Goal: Task Accomplishment & Management: Manage account settings

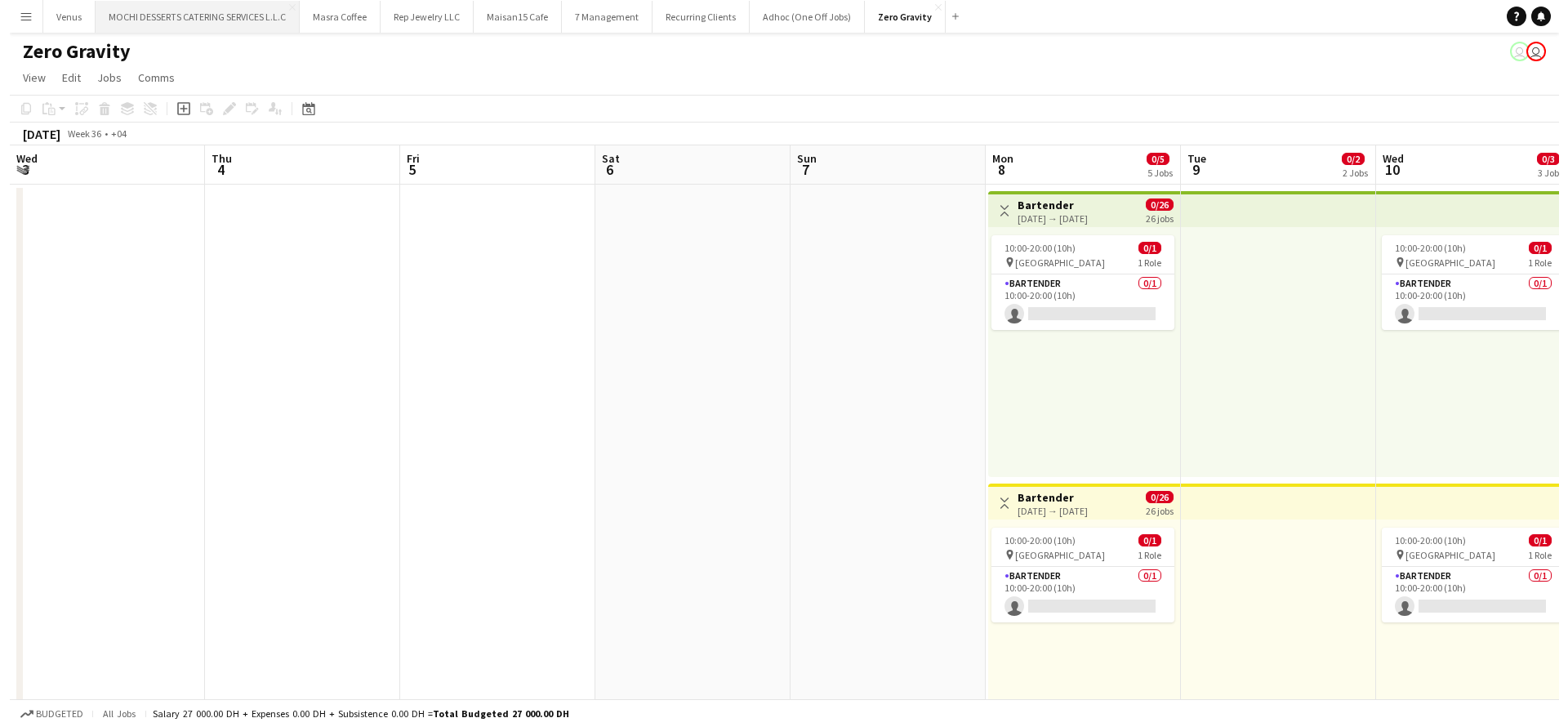
scroll to position [0, 351]
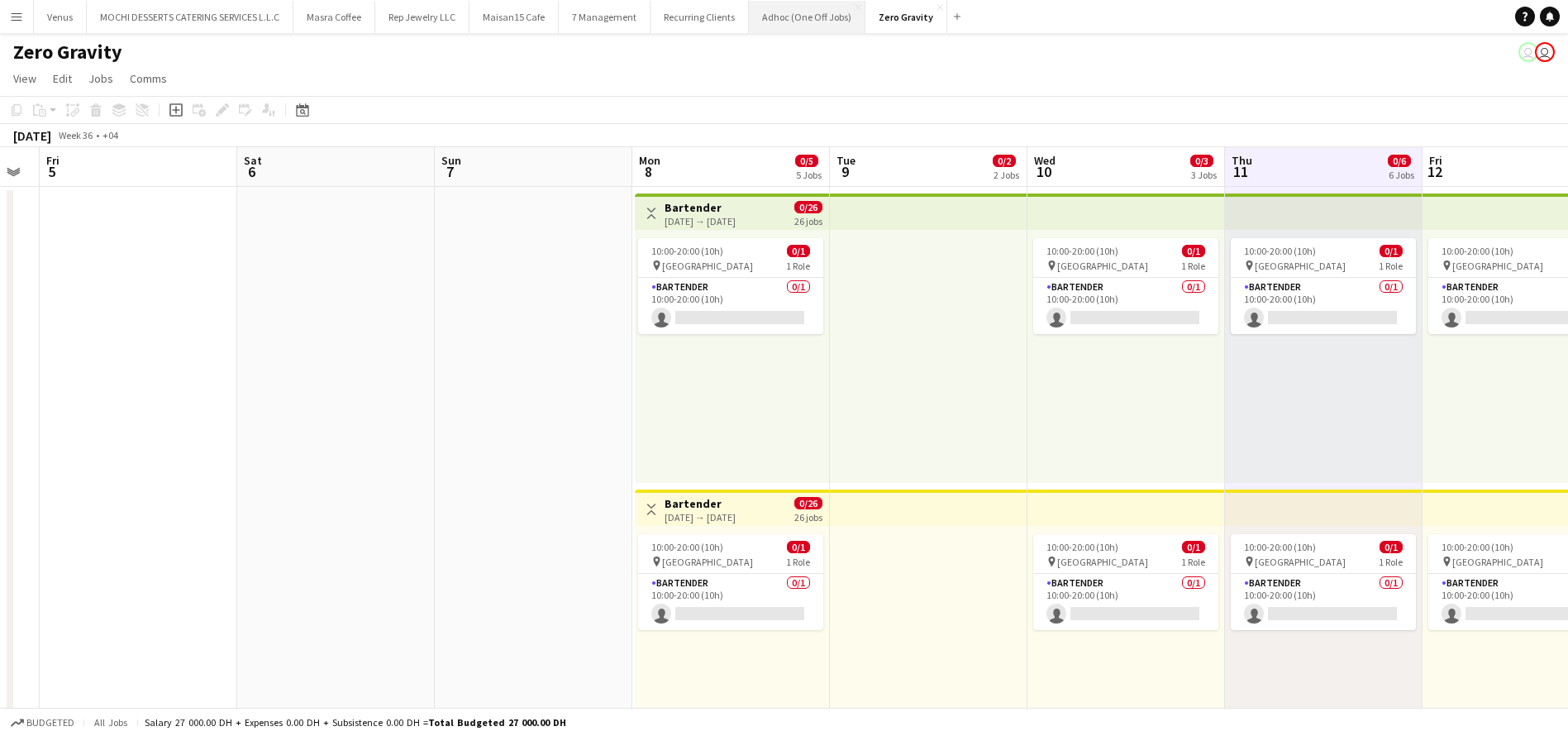
click at [780, 16] on button "Adhoc (One Off Jobs) Close" at bounding box center [806, 16] width 116 height 32
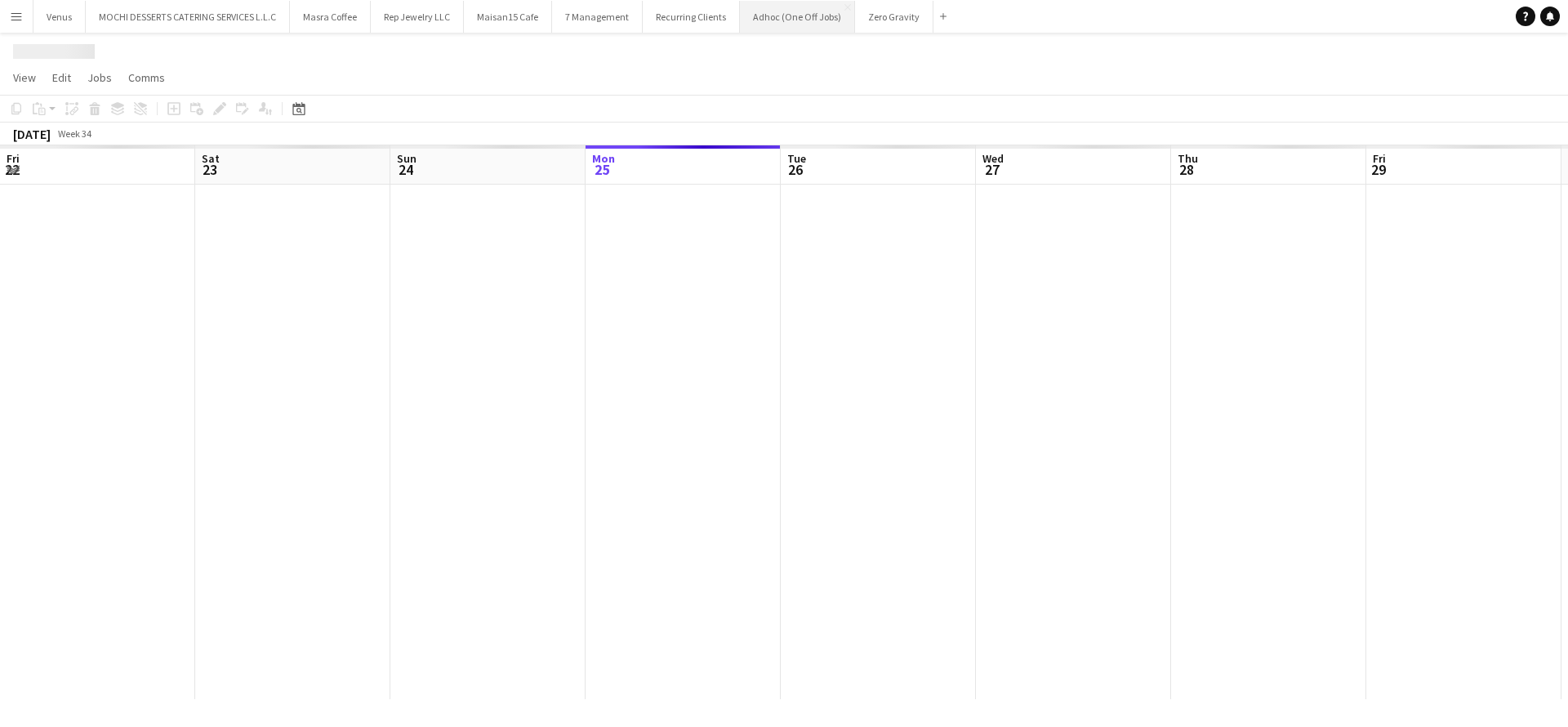
scroll to position [0, 390]
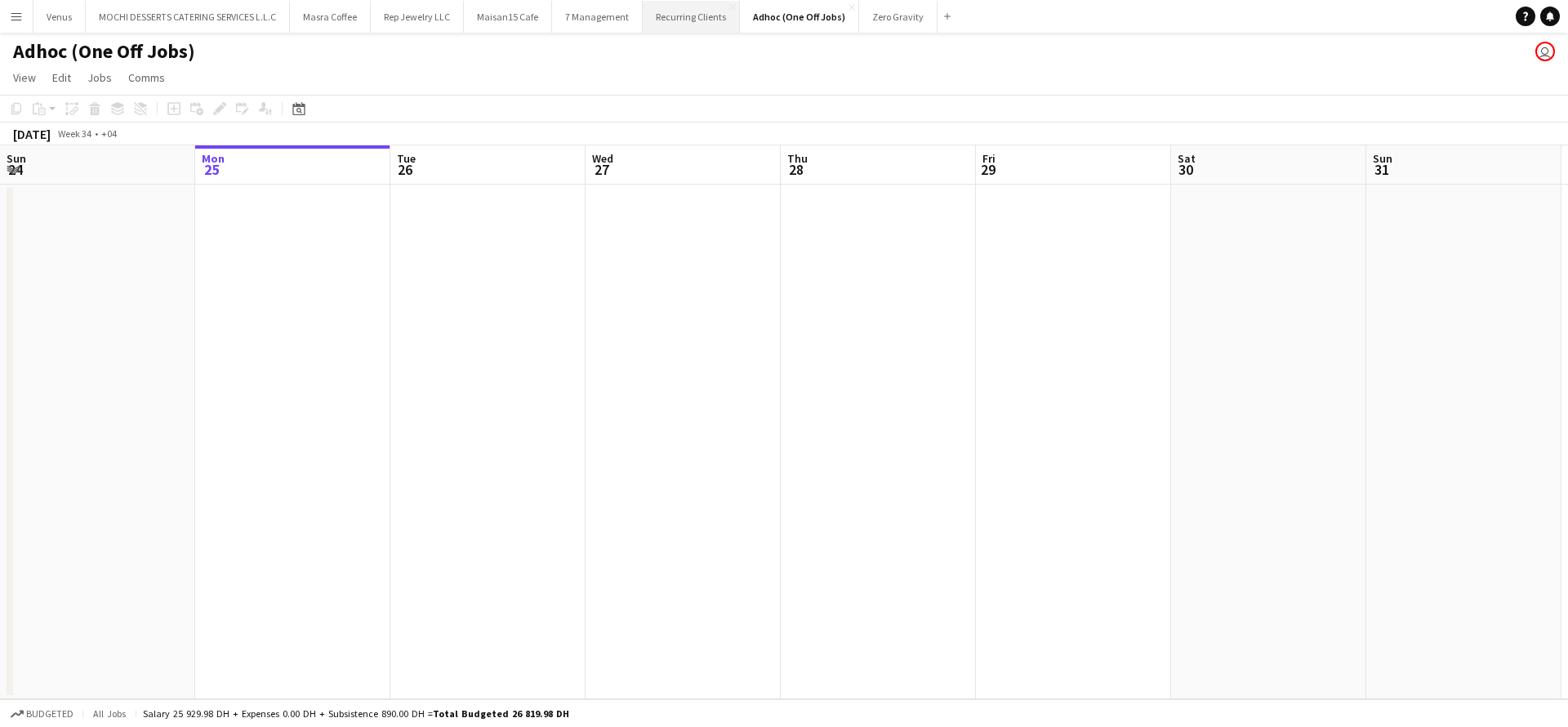
click at [676, 15] on button "Recurring Clients Close" at bounding box center [692, 16] width 98 height 32
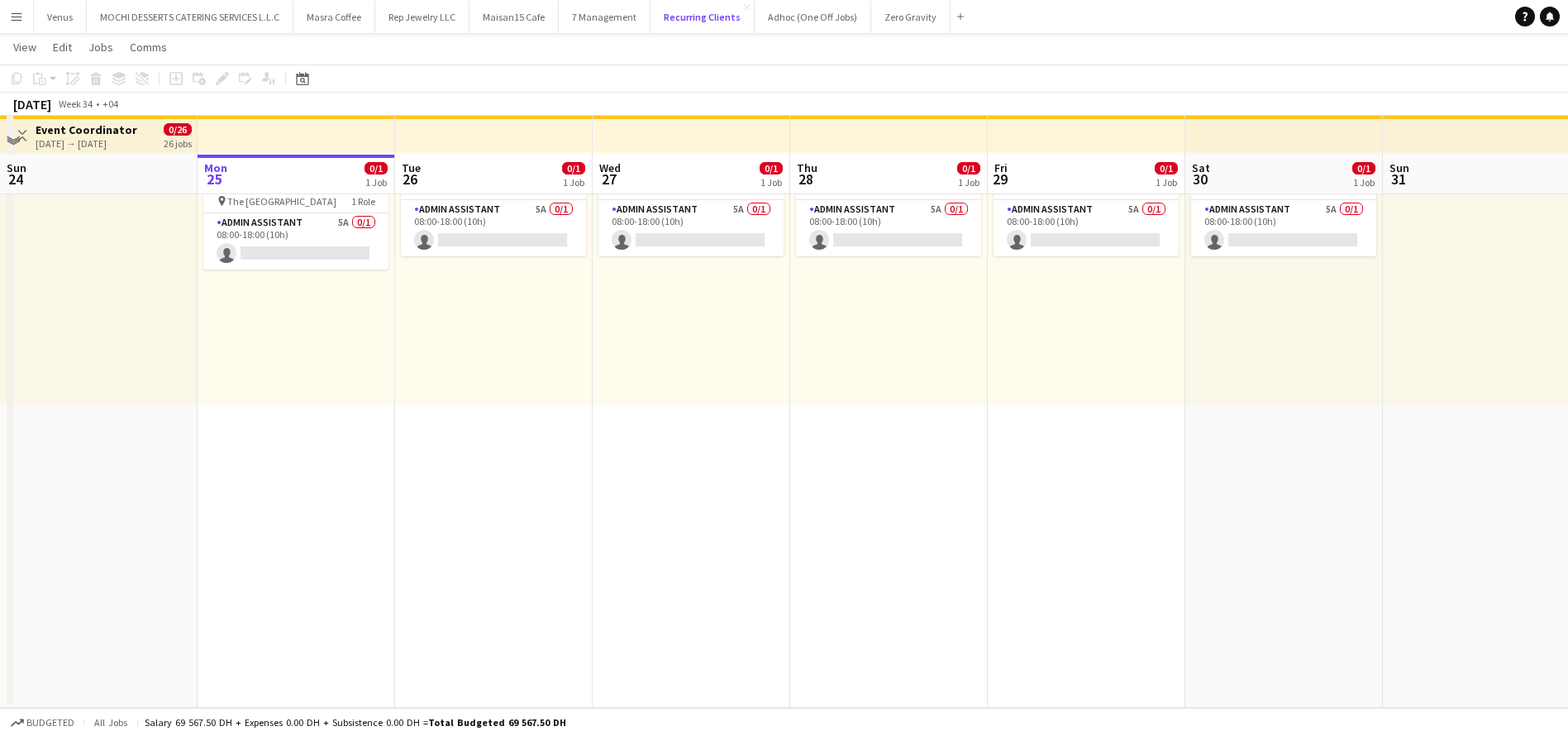
scroll to position [304, 0]
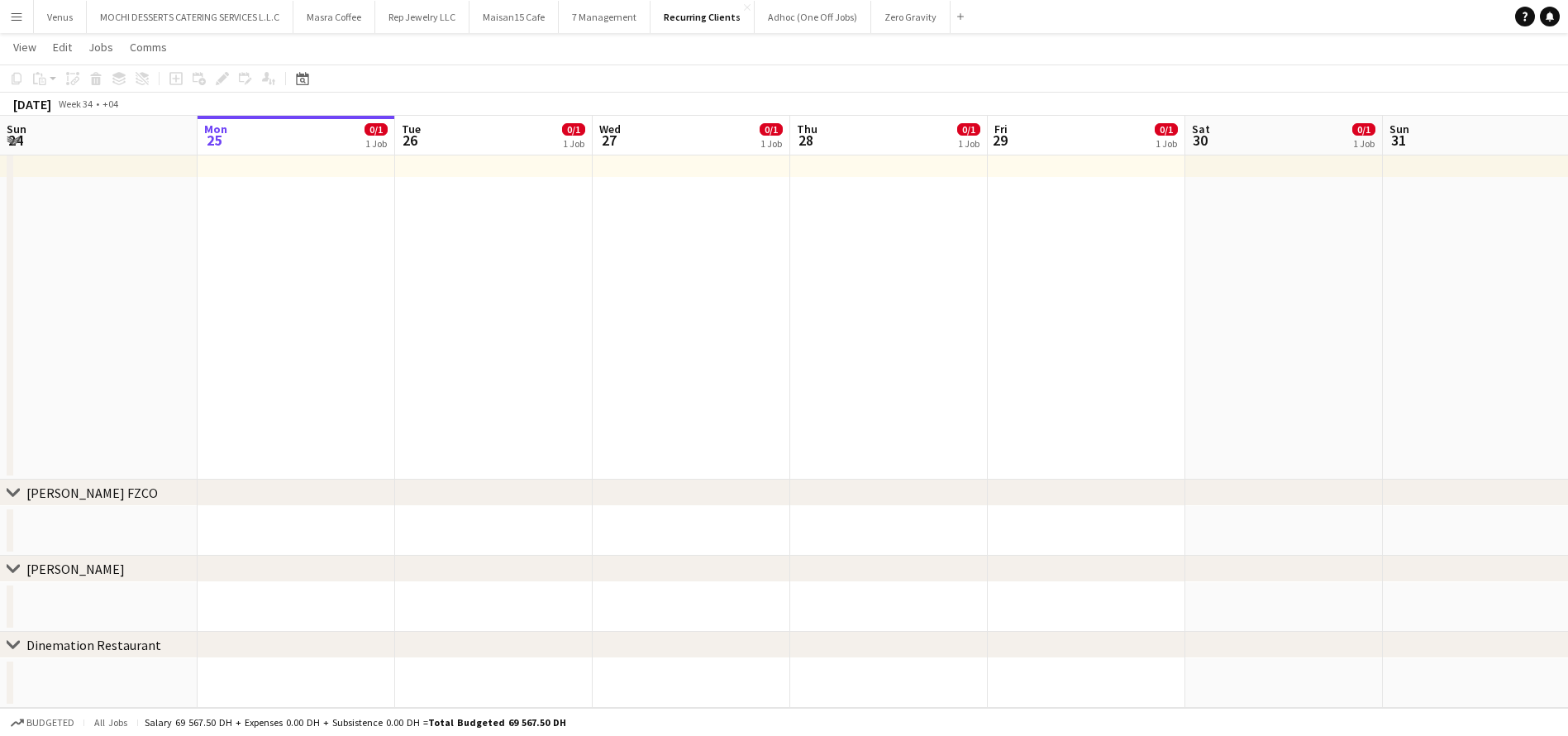
click at [874, 136] on app-board-header-date "Thu 28 0/1 1 Job" at bounding box center [889, 135] width 197 height 39
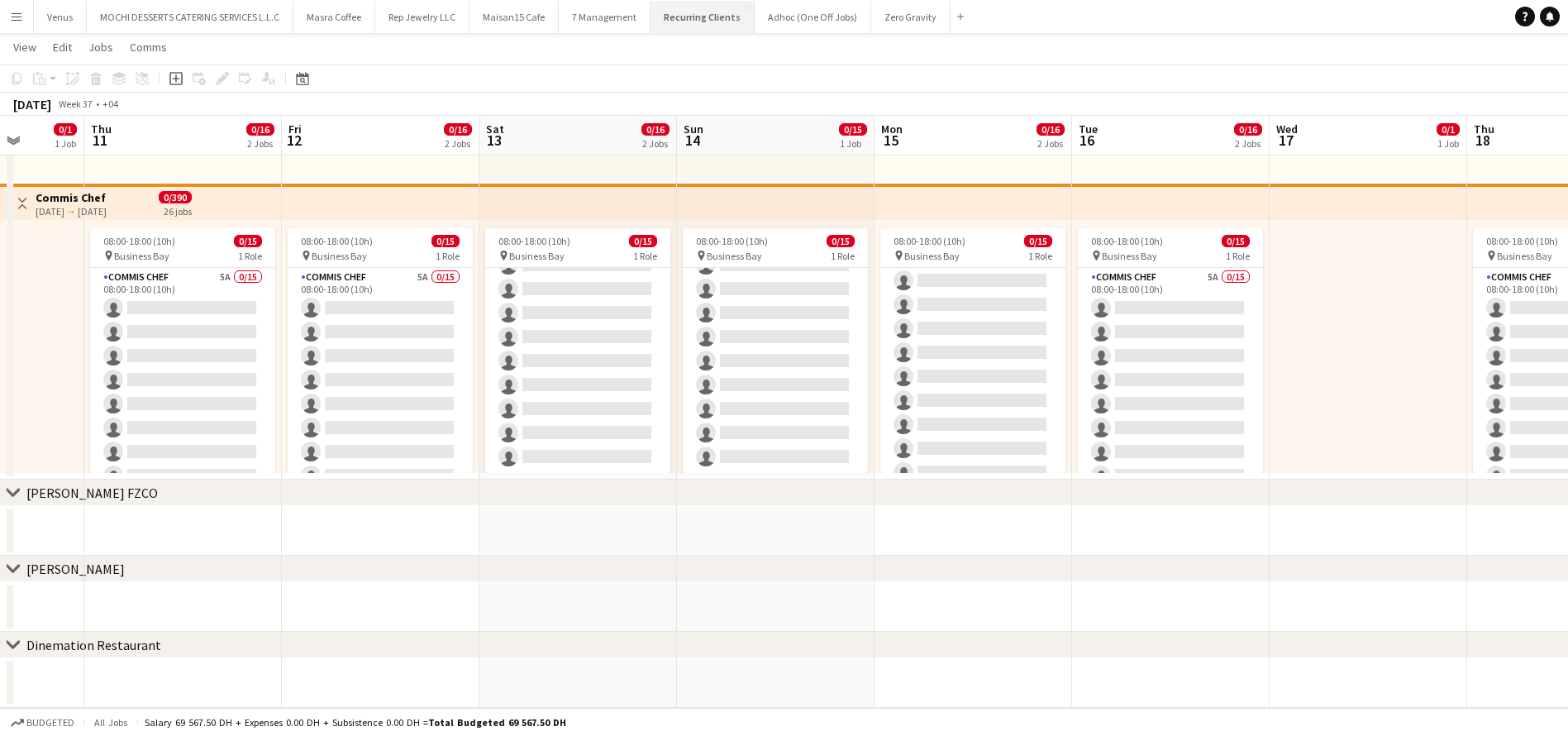
scroll to position [187, 0]
click at [804, 21] on button "Adhoc (One Off Jobs) Close" at bounding box center [812, 16] width 116 height 32
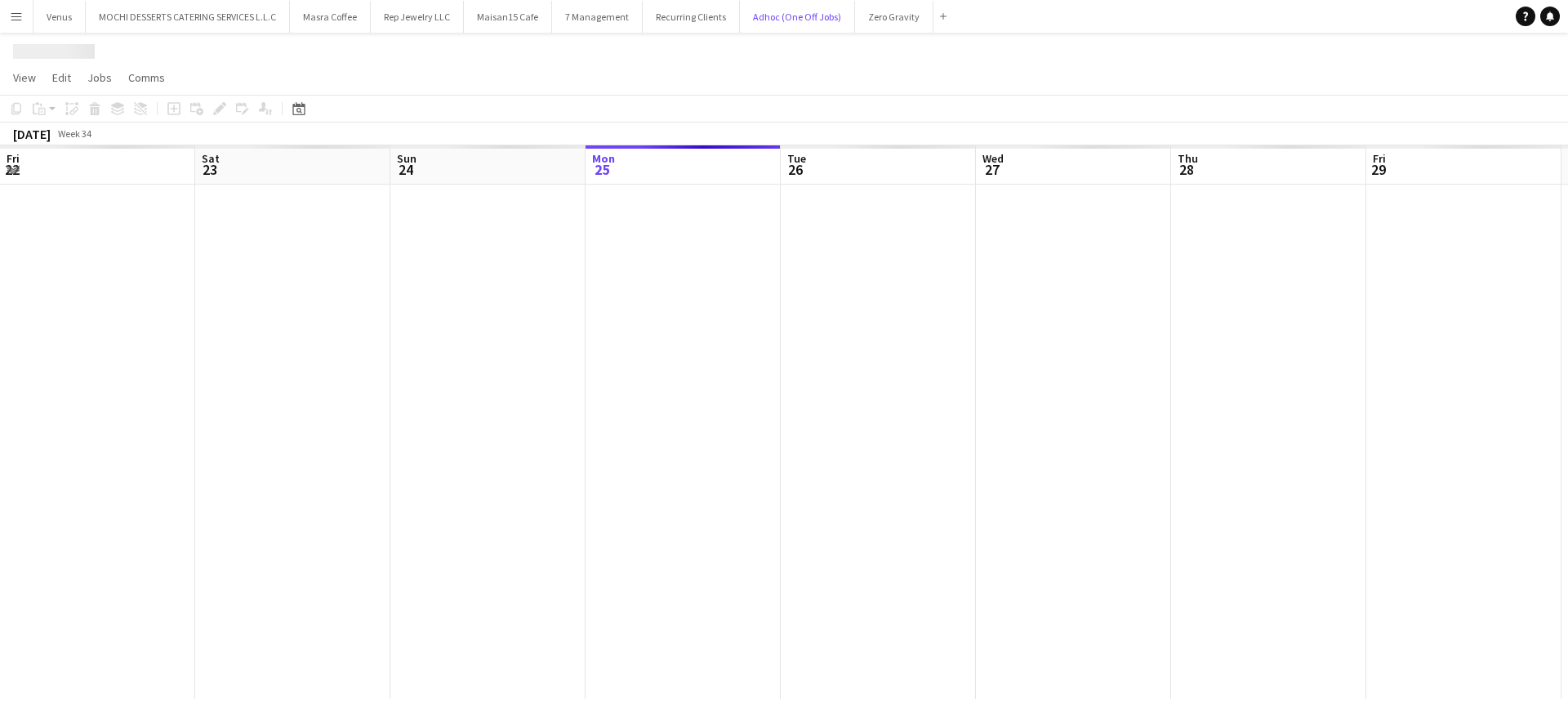
scroll to position [0, 390]
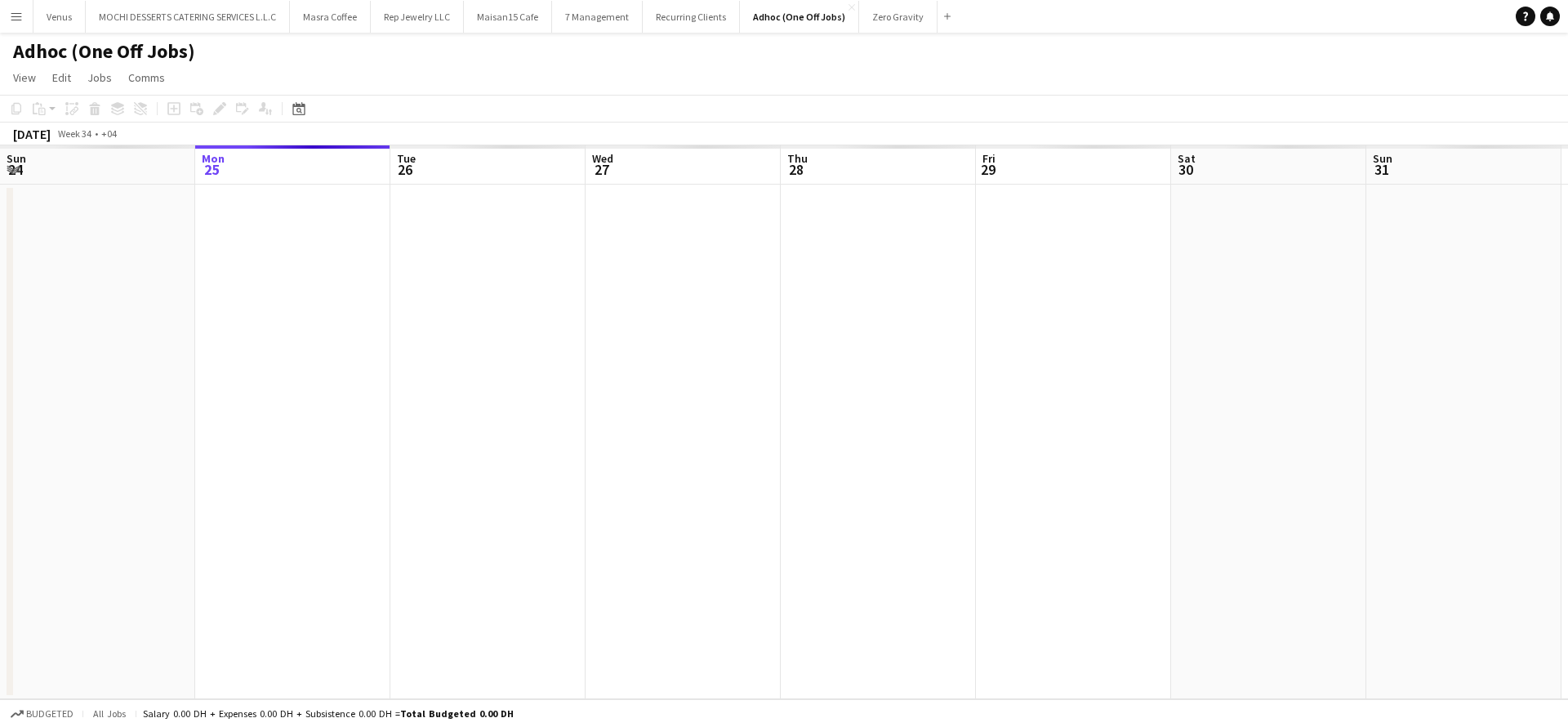
click at [663, 154] on app-board-header-date "Wed 27" at bounding box center [683, 164] width 195 height 39
click at [689, 165] on app-board-header-date "Wed 27" at bounding box center [683, 164] width 195 height 39
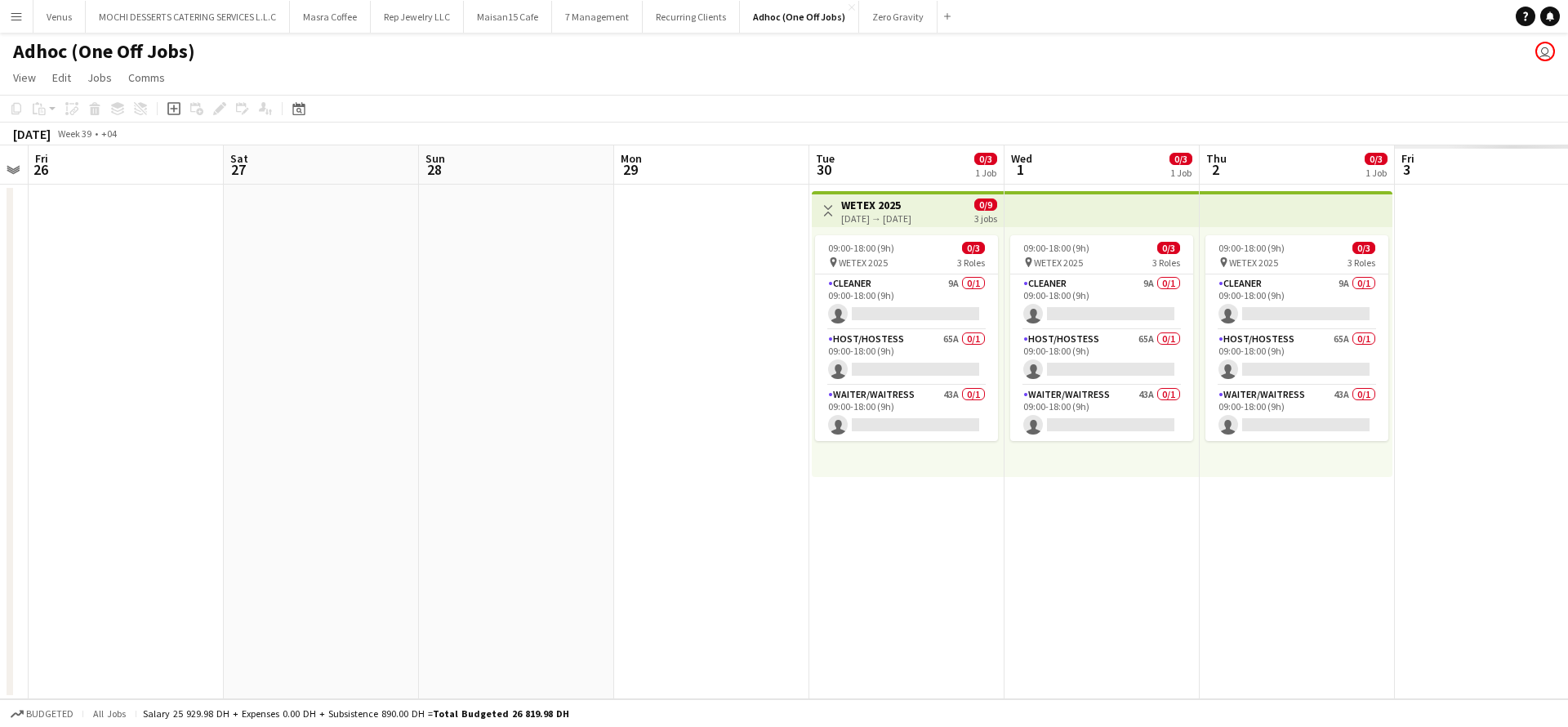
scroll to position [0, 564]
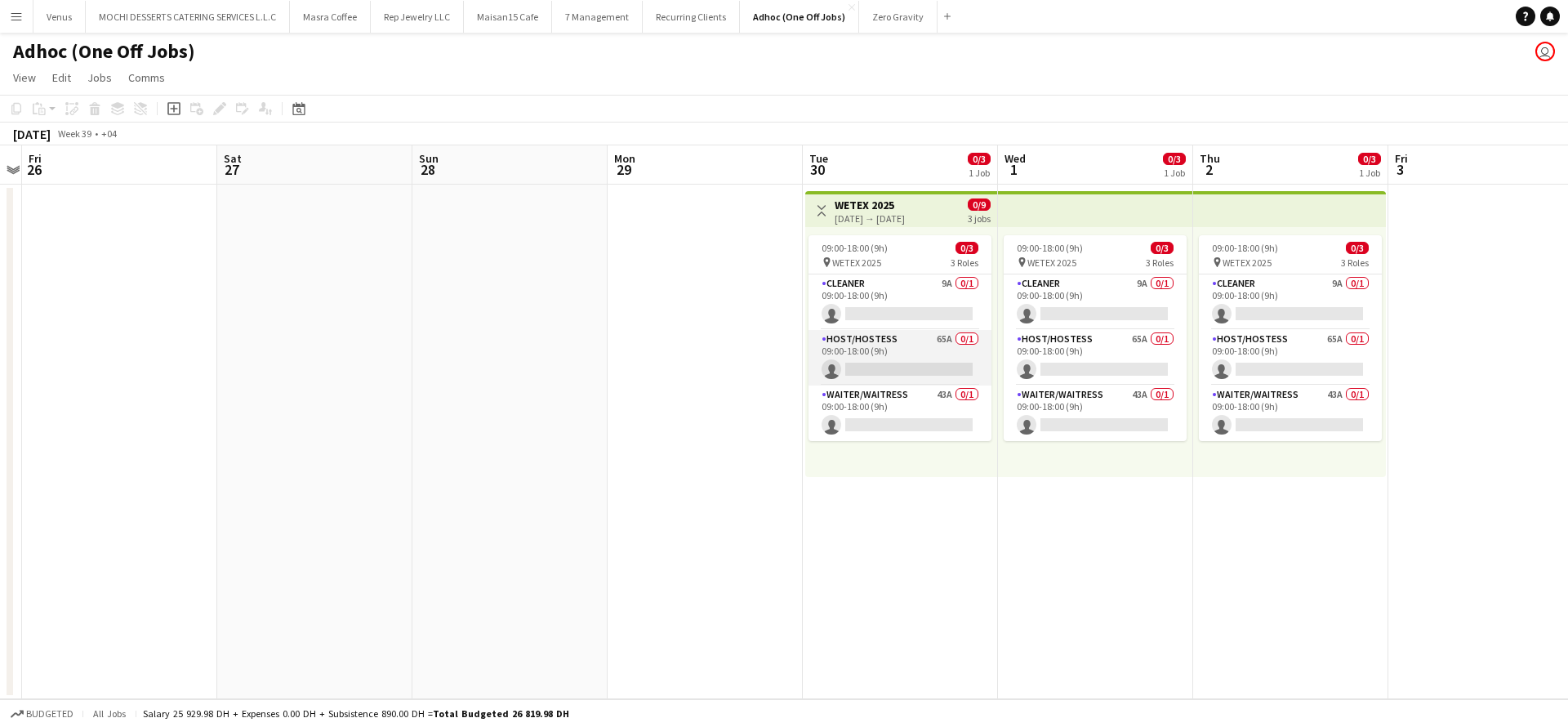
click at [891, 363] on app-card-role "Host/Hostess 65A 0/1 09:00-18:00 (9h) single-neutral-actions" at bounding box center [900, 357] width 183 height 55
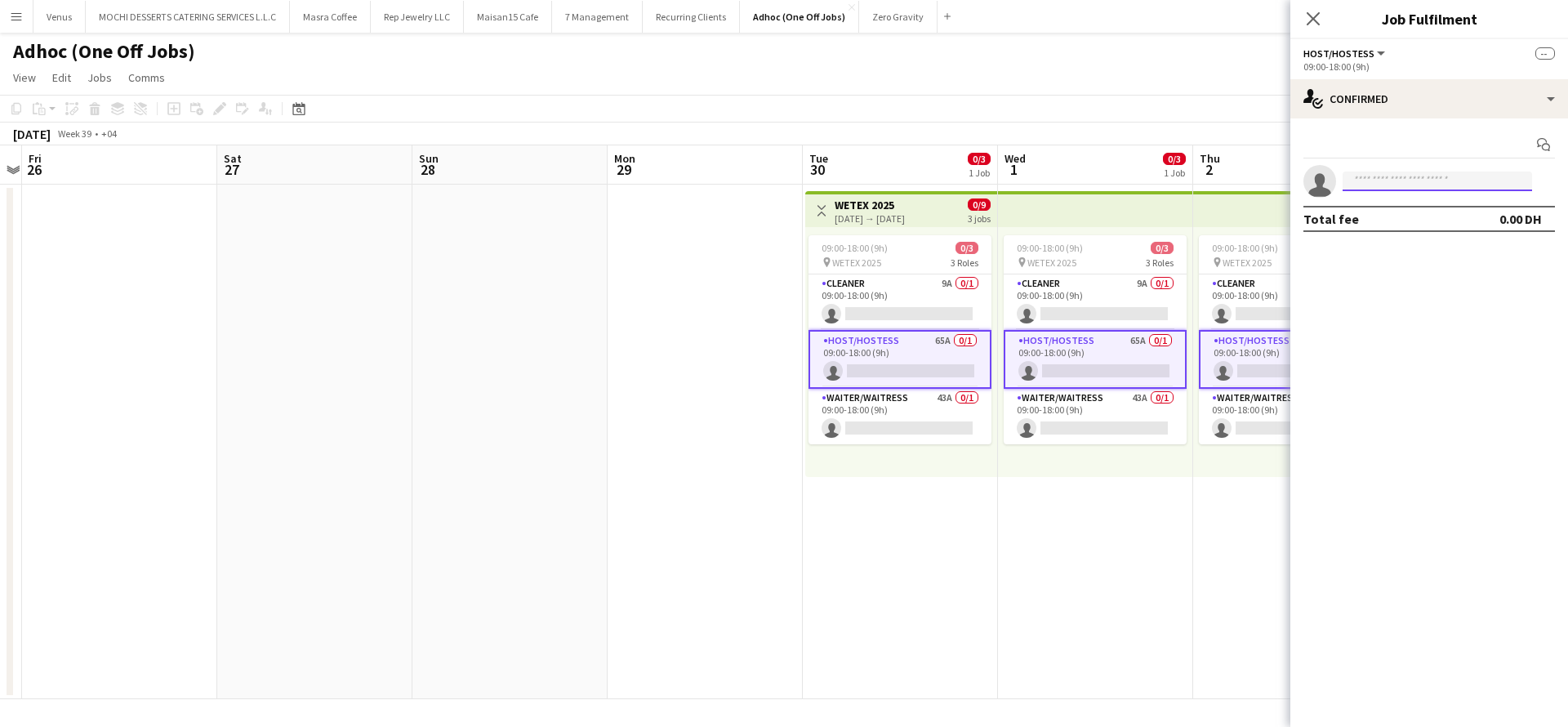
click at [1452, 175] on input at bounding box center [1437, 182] width 190 height 20
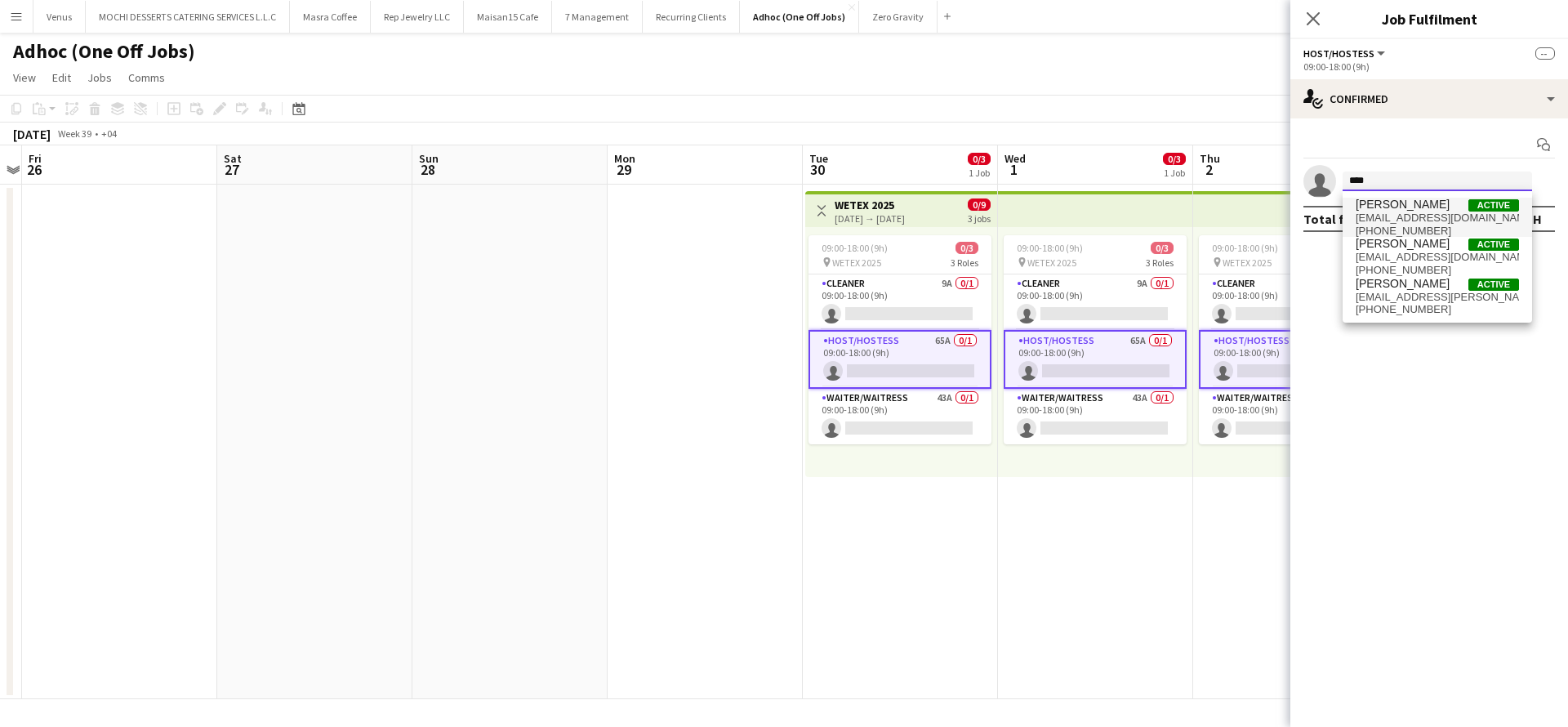
type input "****"
click at [1426, 211] on span "miya1082@mail.ru" at bounding box center [1437, 218] width 163 height 13
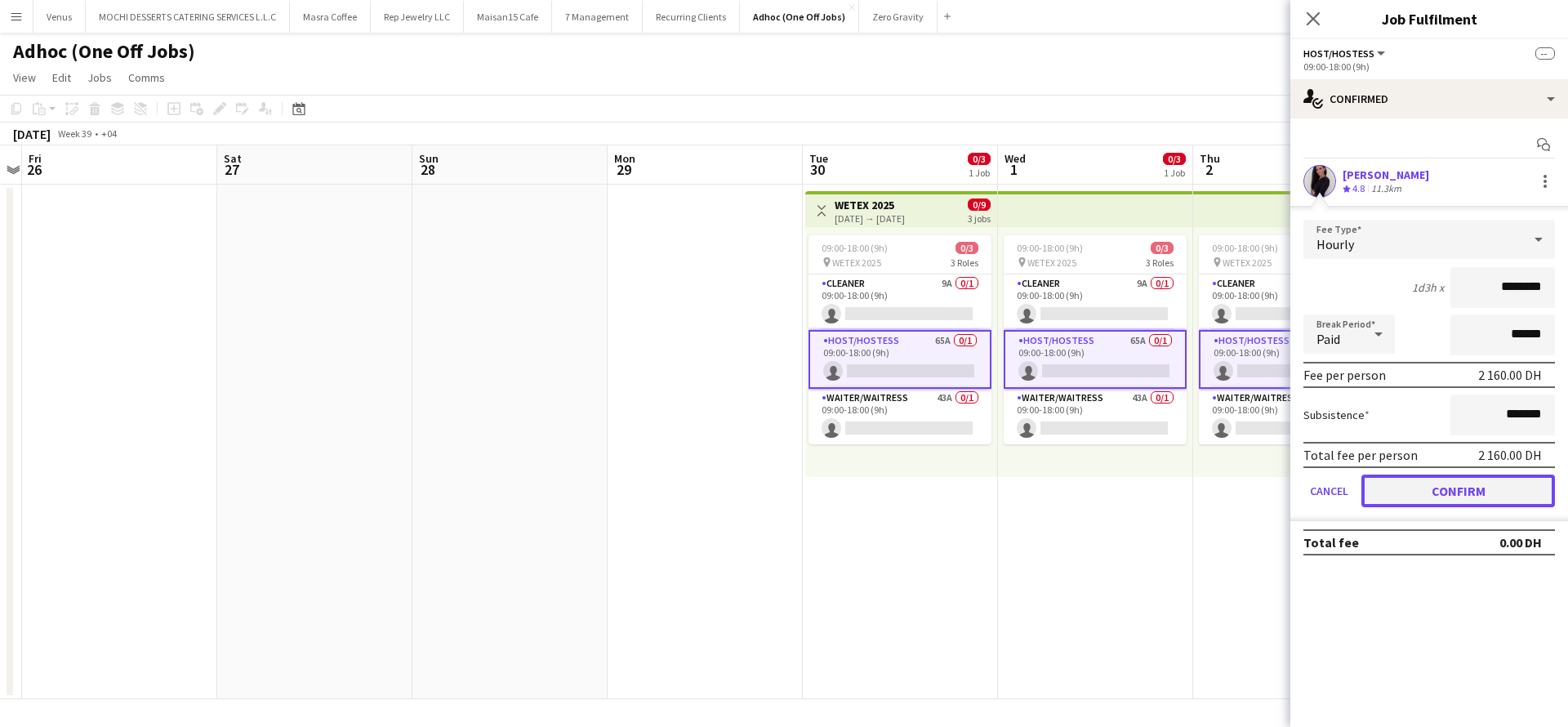
click at [1485, 491] on button "Confirm" at bounding box center [1458, 490] width 193 height 33
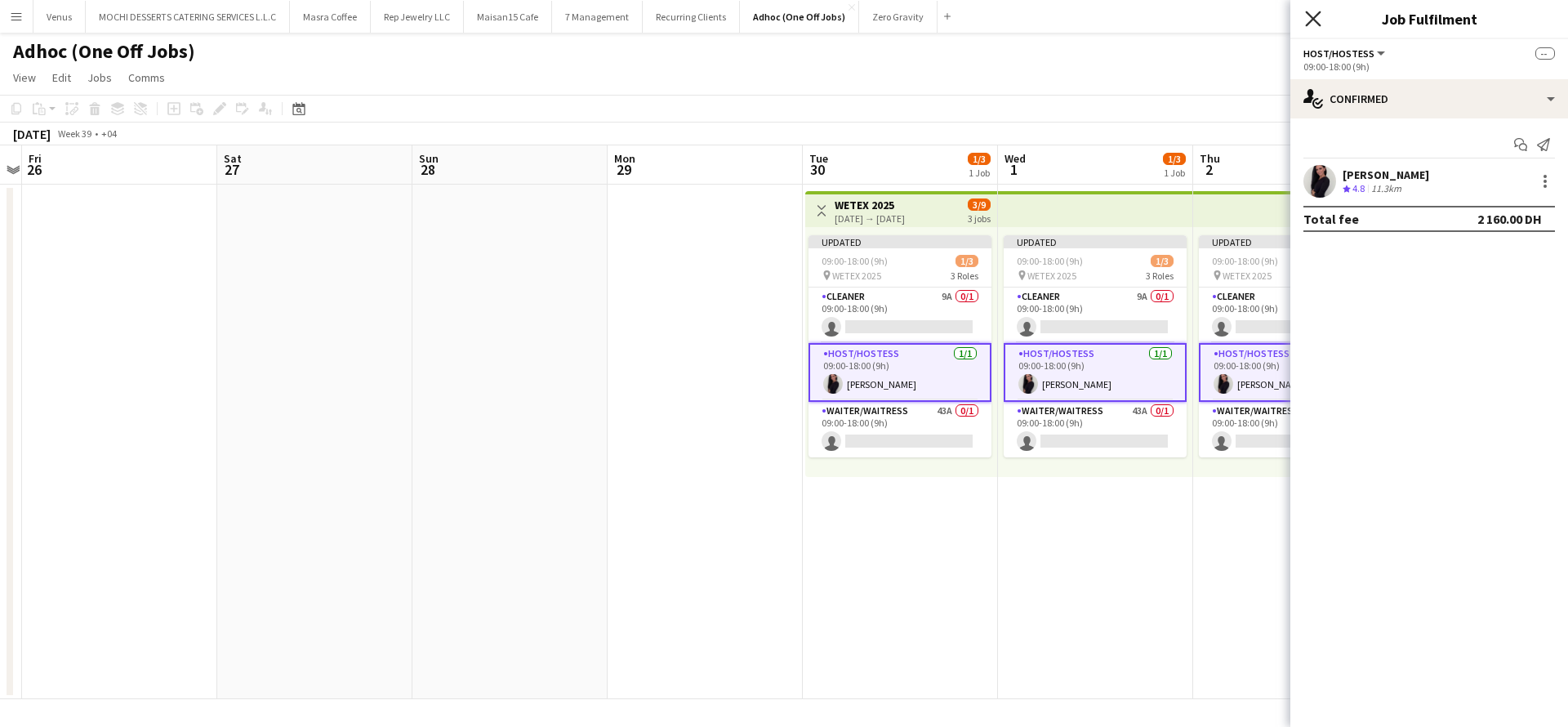
click at [1317, 18] on icon "Close pop-in" at bounding box center [1312, 18] width 15 height 15
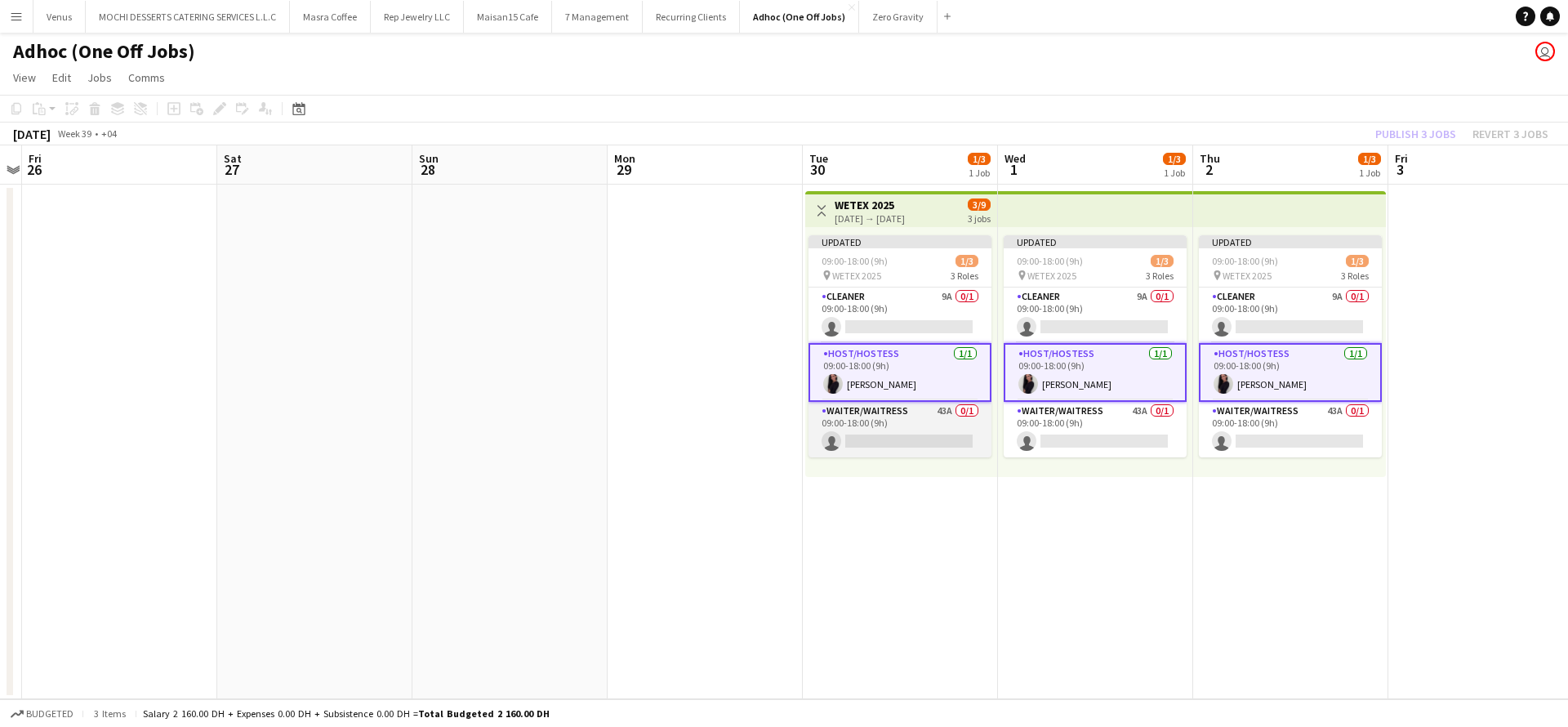
click at [909, 445] on app-card-role "Waiter/Waitress 43A 0/1 09:00-18:00 (9h) single-neutral-actions" at bounding box center [900, 429] width 183 height 55
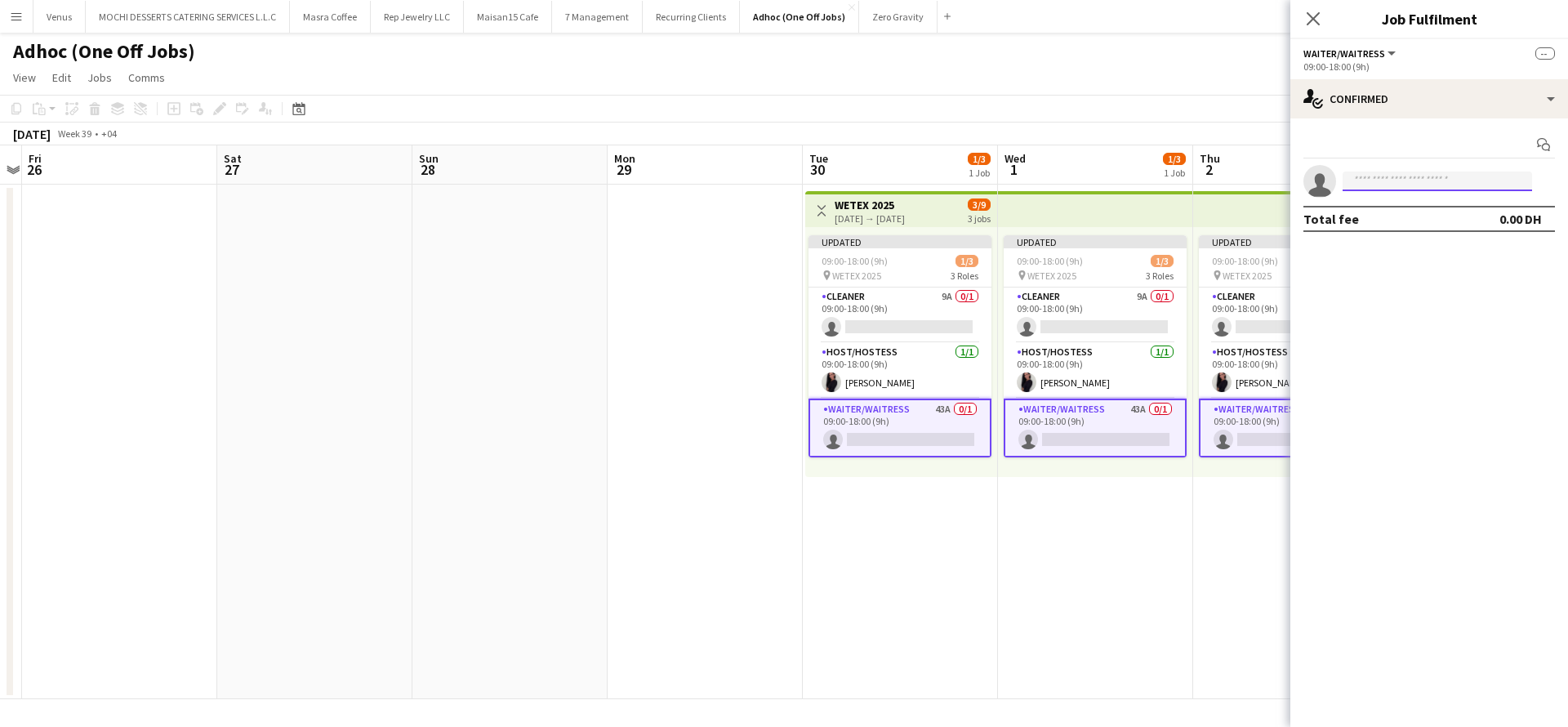
click at [1439, 172] on input at bounding box center [1437, 182] width 190 height 20
type input "*****"
click at [1411, 232] on span "+971556934994" at bounding box center [1437, 231] width 163 height 13
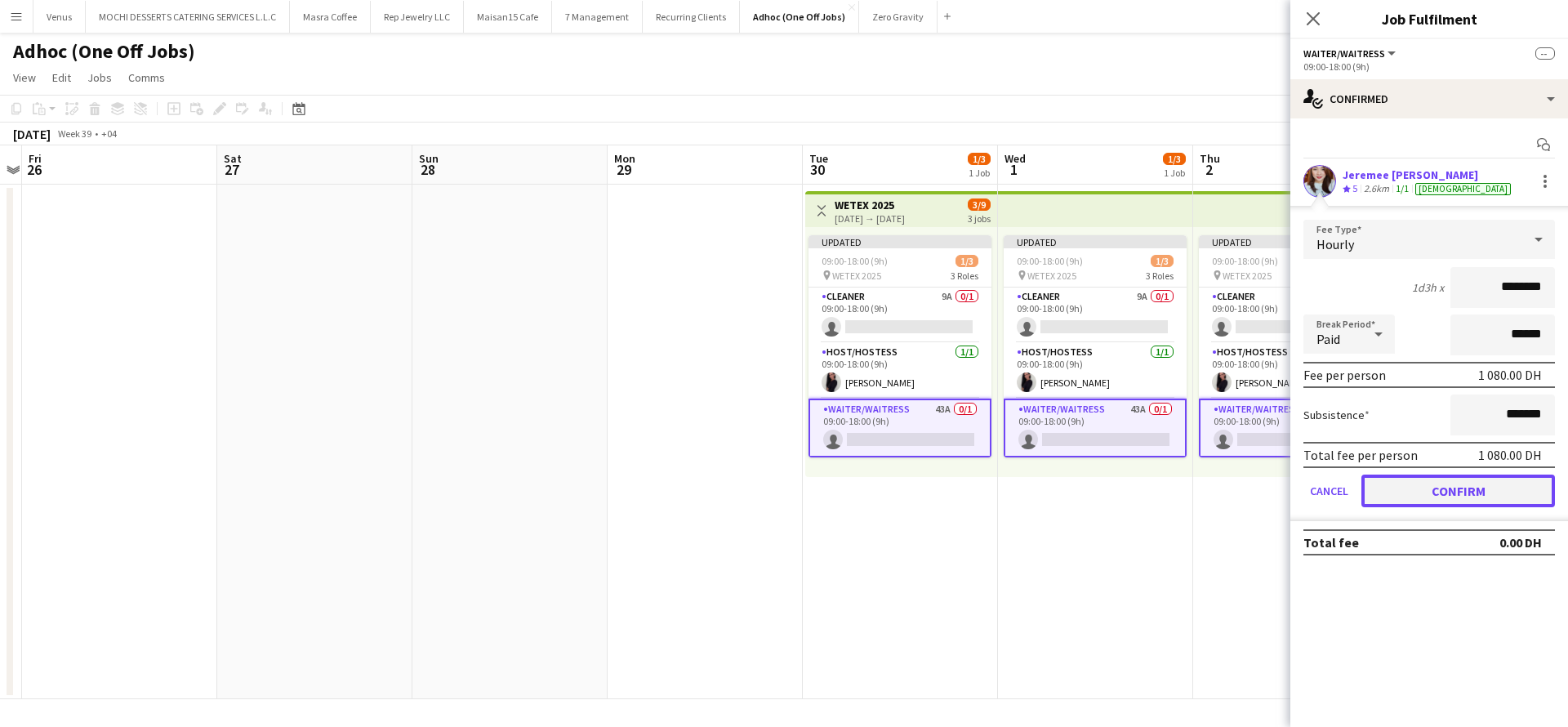
click at [1456, 485] on button "Confirm" at bounding box center [1458, 490] width 193 height 33
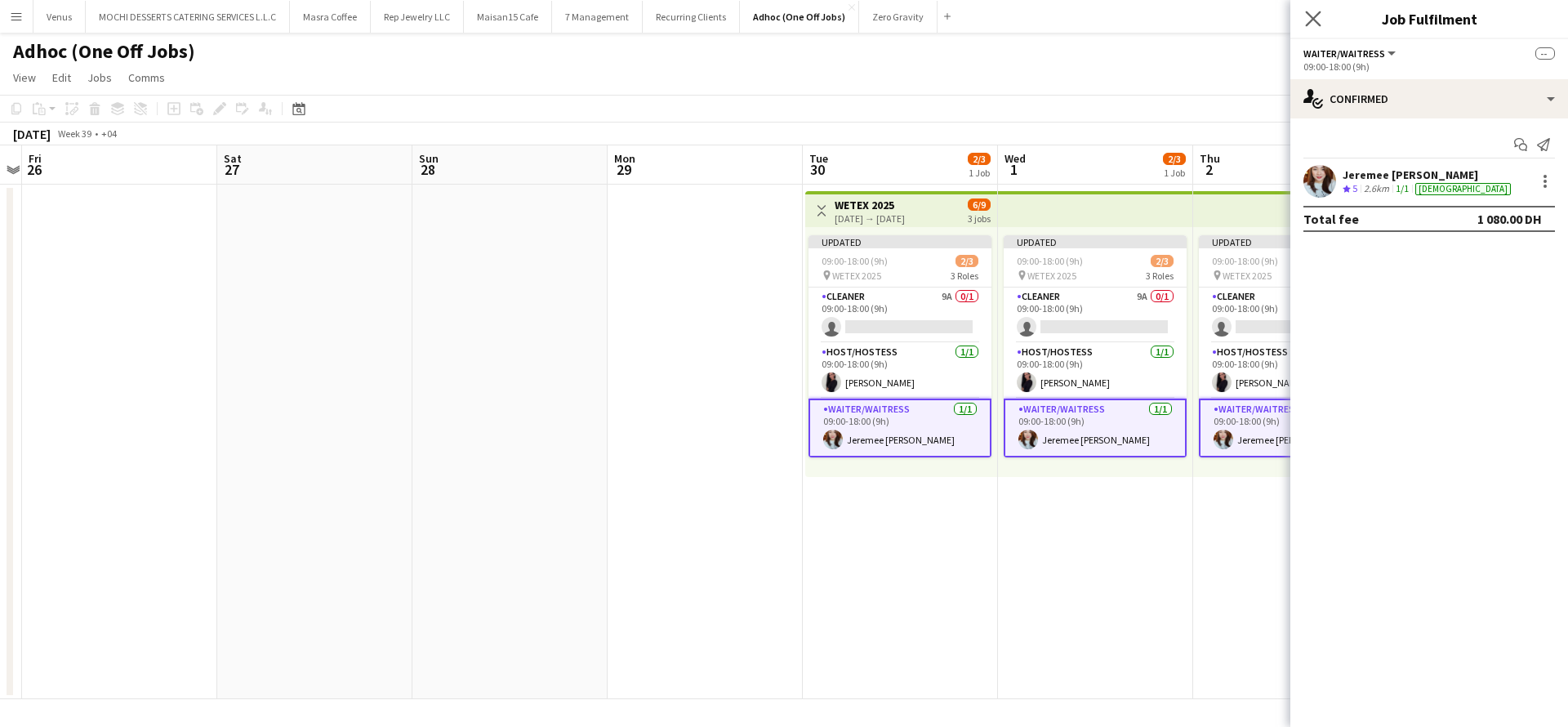
click at [1311, 8] on app-icon "Close pop-in" at bounding box center [1313, 19] width 23 height 23
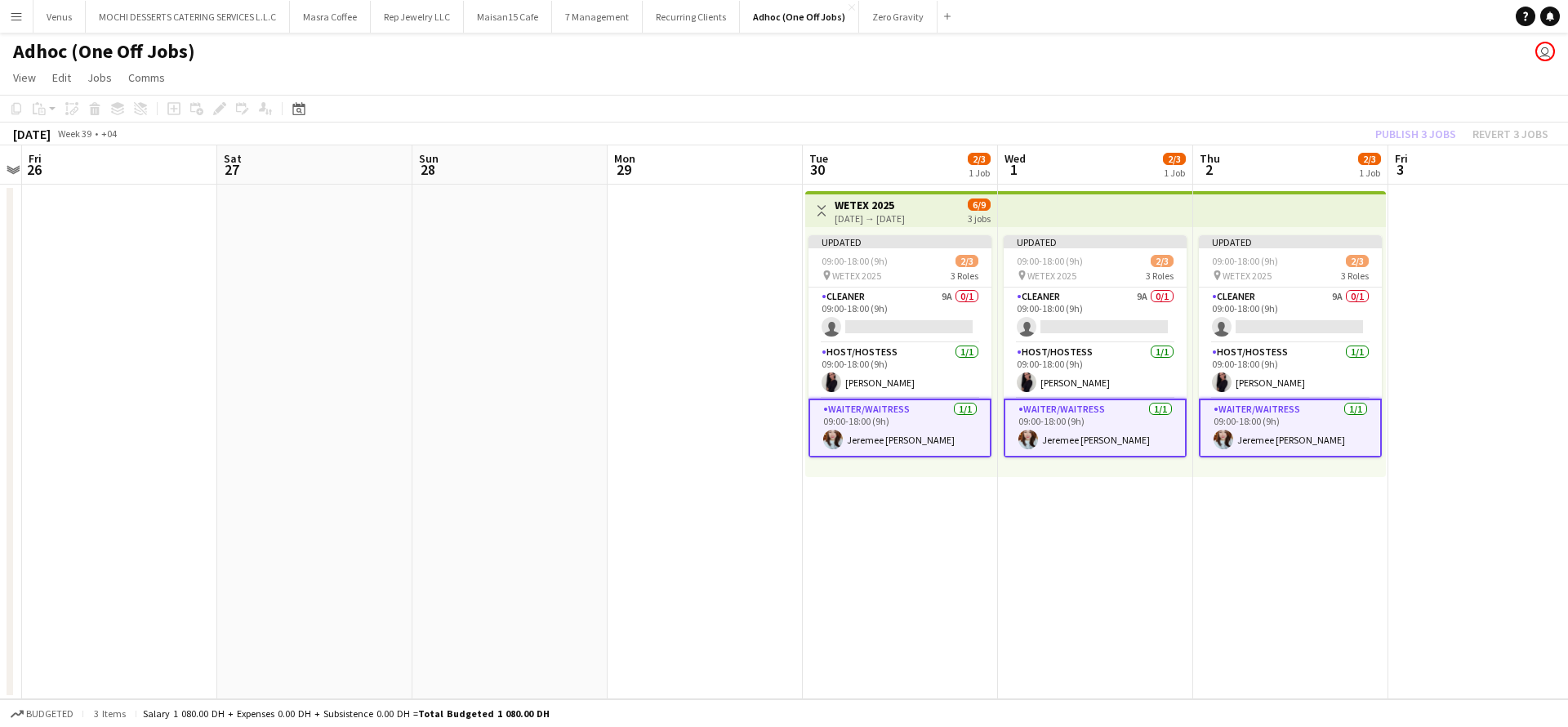
click at [1428, 131] on div "Publish 3 jobs Revert 3 jobs" at bounding box center [1461, 135] width 212 height 22
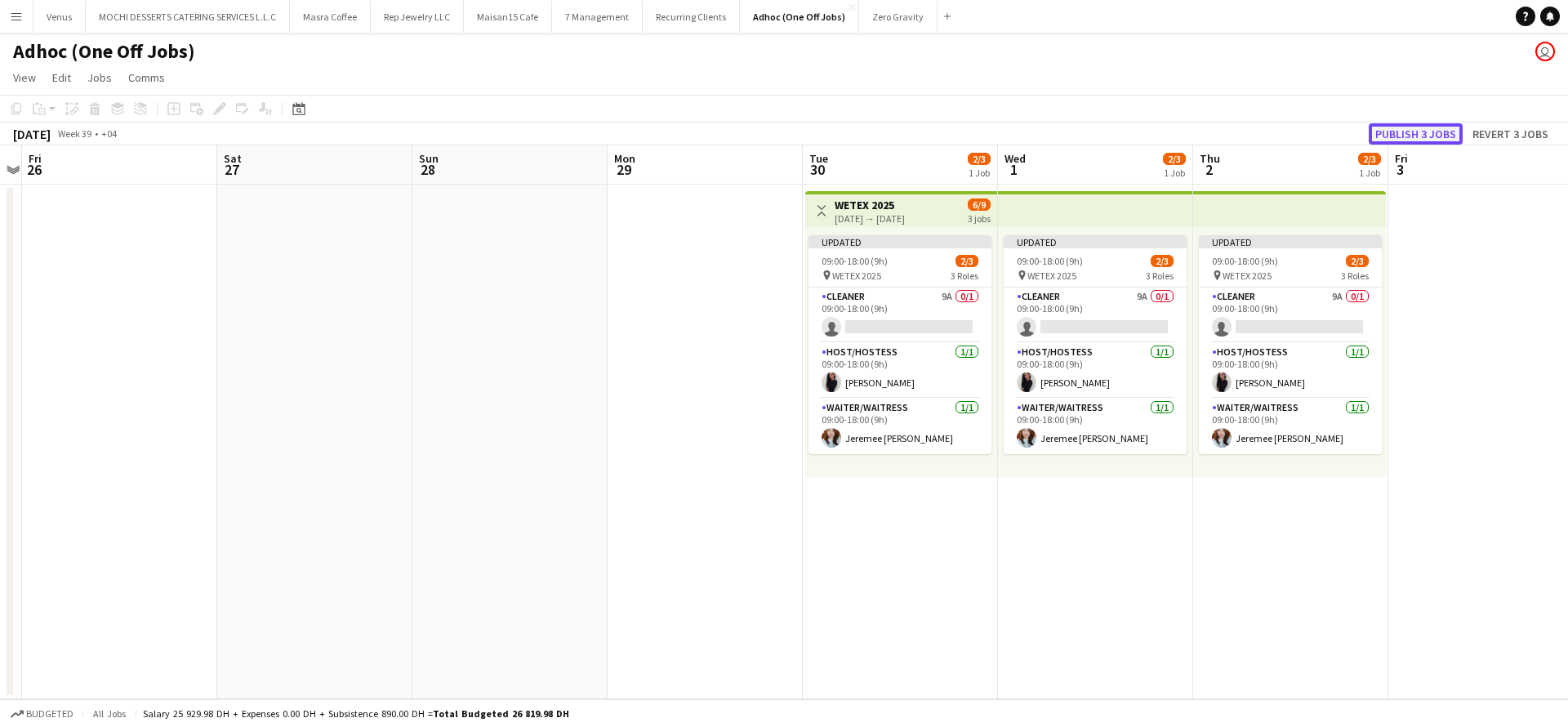
click at [1435, 139] on button "Publish 3 jobs" at bounding box center [1415, 135] width 94 height 22
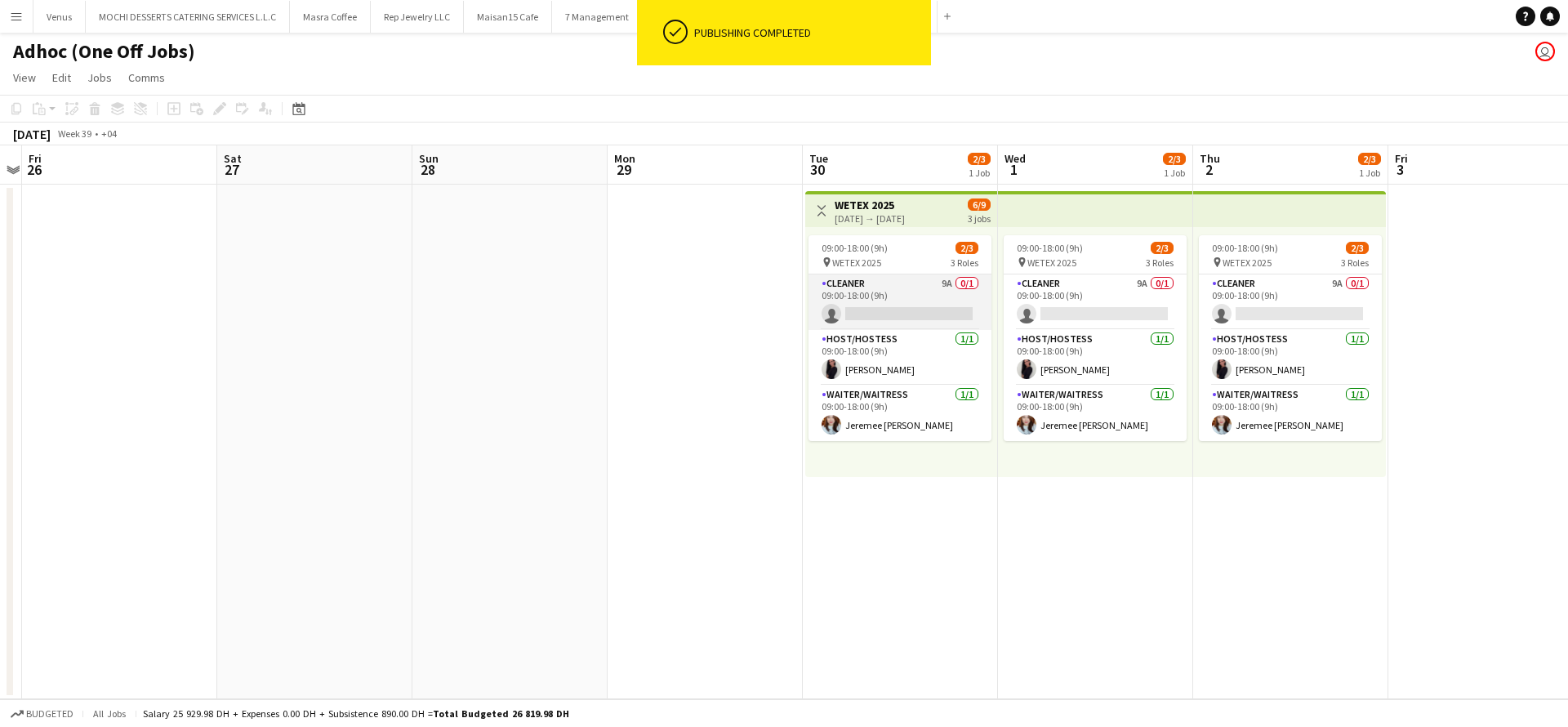
click at [856, 284] on app-card-role "Cleaner 9A 0/1 09:00-18:00 (9h) single-neutral-actions" at bounding box center [900, 302] width 183 height 55
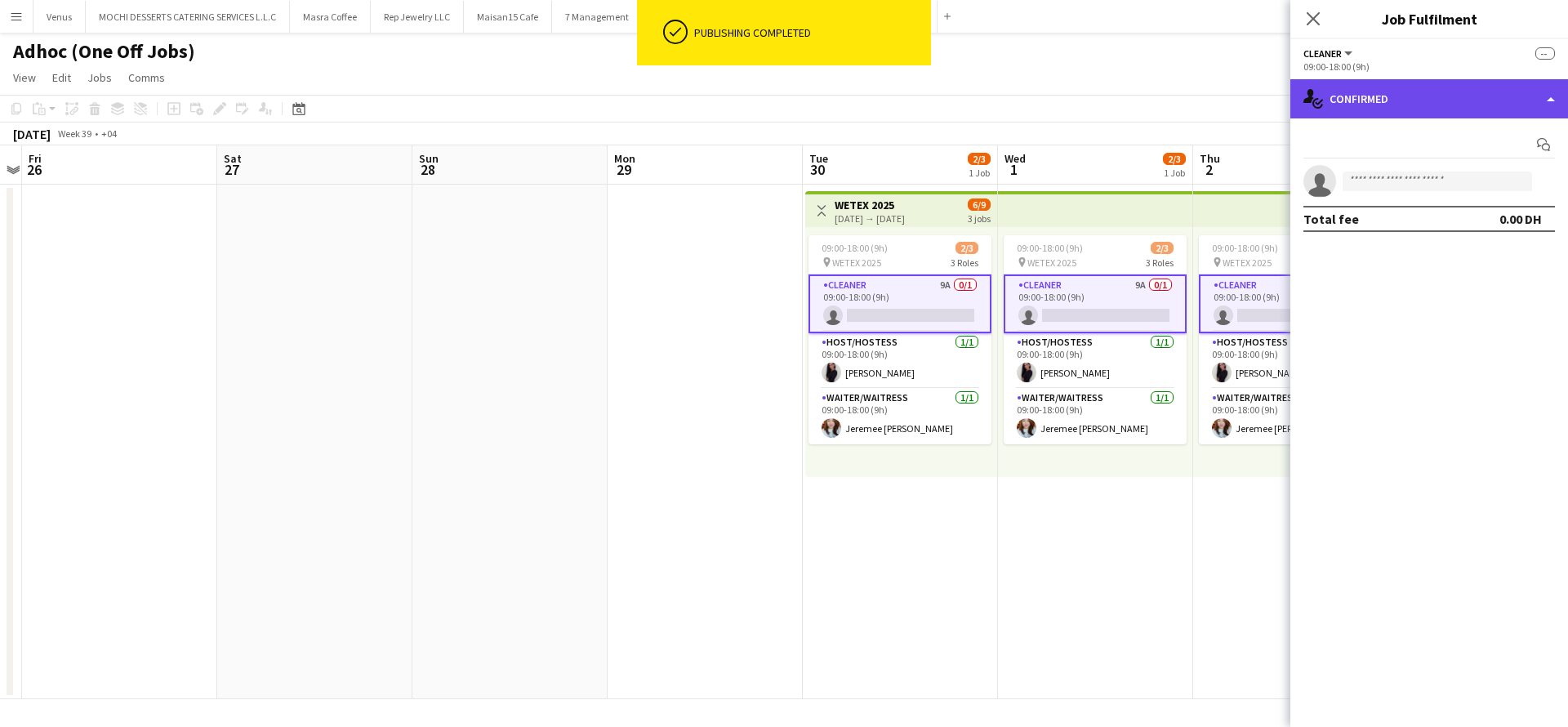
click at [1548, 101] on div "single-neutral-actions-check-2 Confirmed" at bounding box center [1429, 98] width 277 height 39
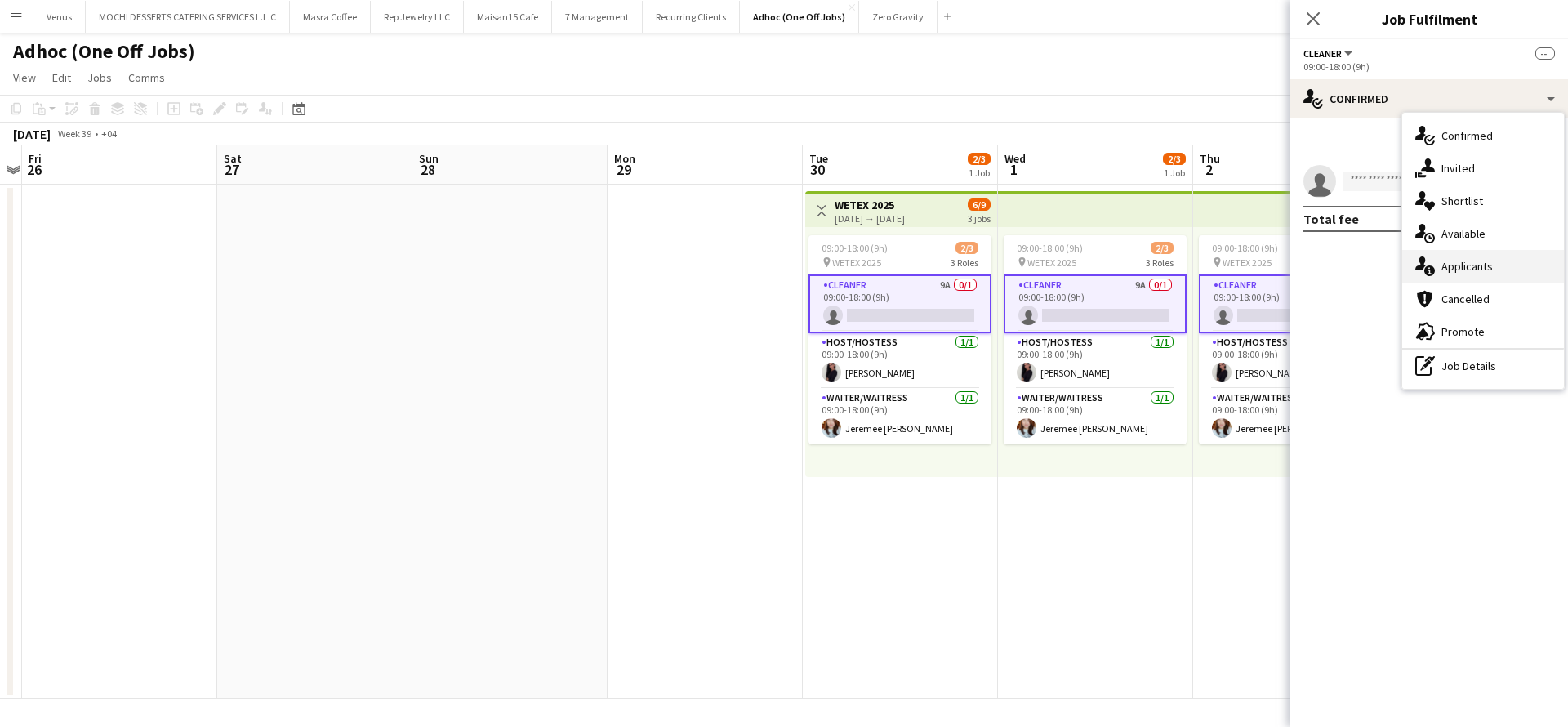
click at [1505, 260] on div "single-neutral-actions-information Applicants" at bounding box center [1482, 266] width 162 height 33
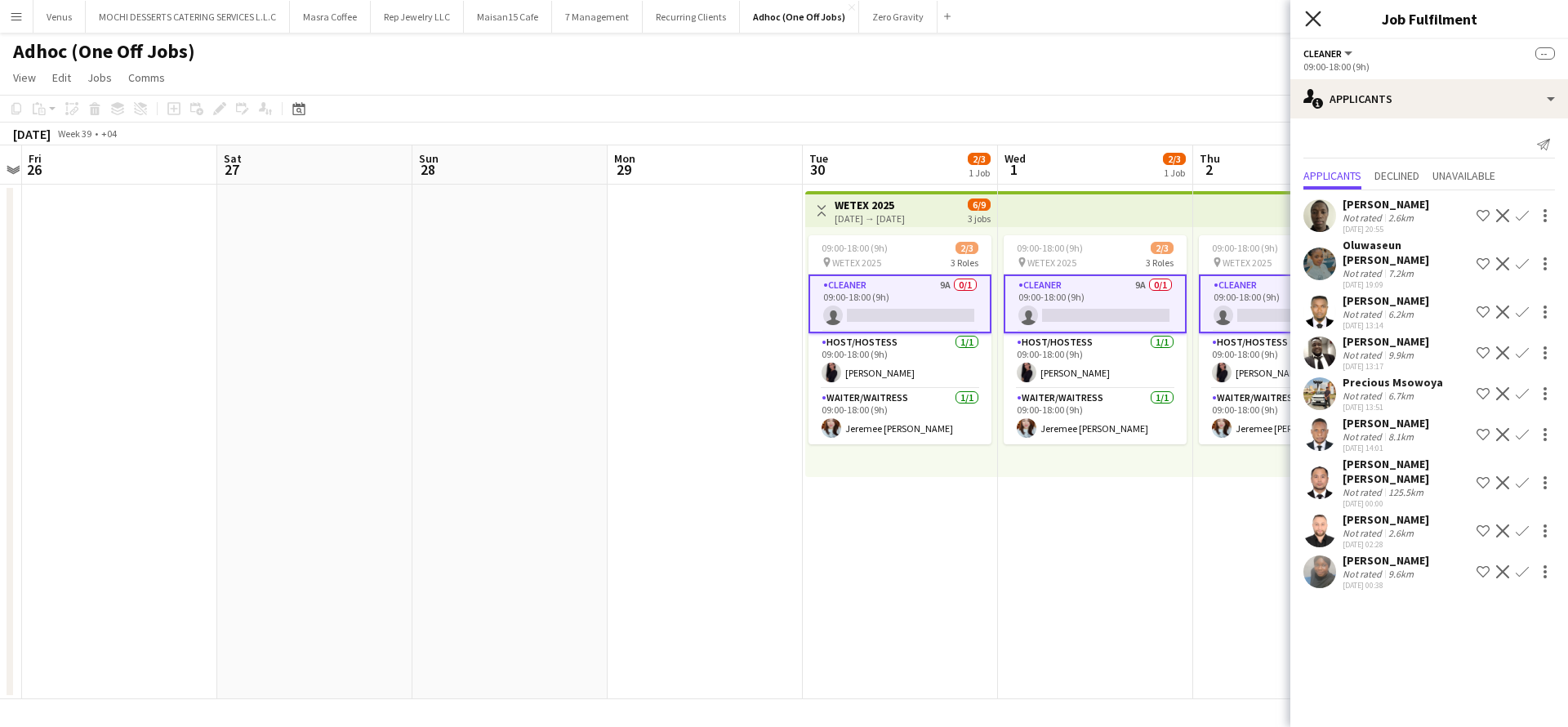
click at [1311, 18] on icon at bounding box center [1312, 18] width 15 height 15
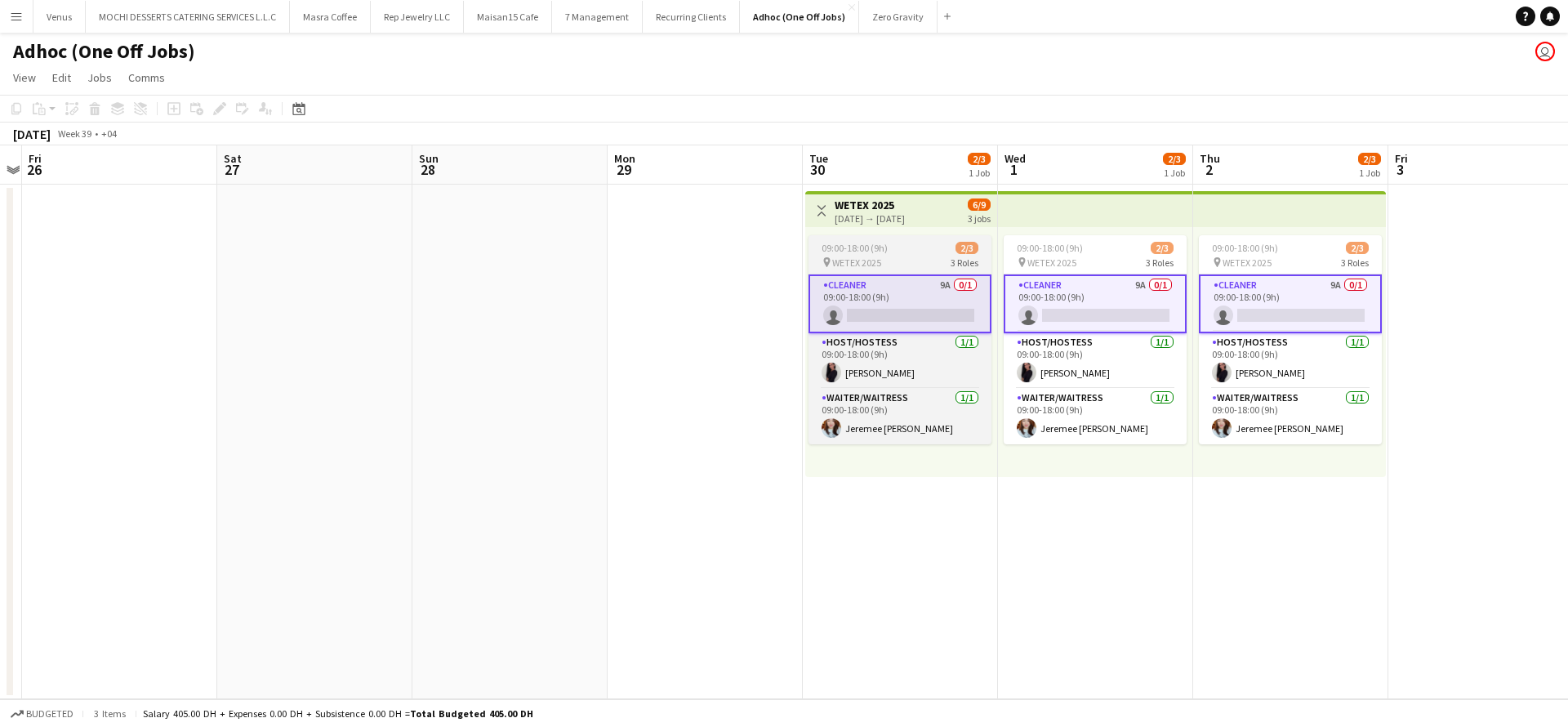
click at [913, 247] on div "09:00-18:00 (9h) 2/3" at bounding box center [900, 248] width 183 height 13
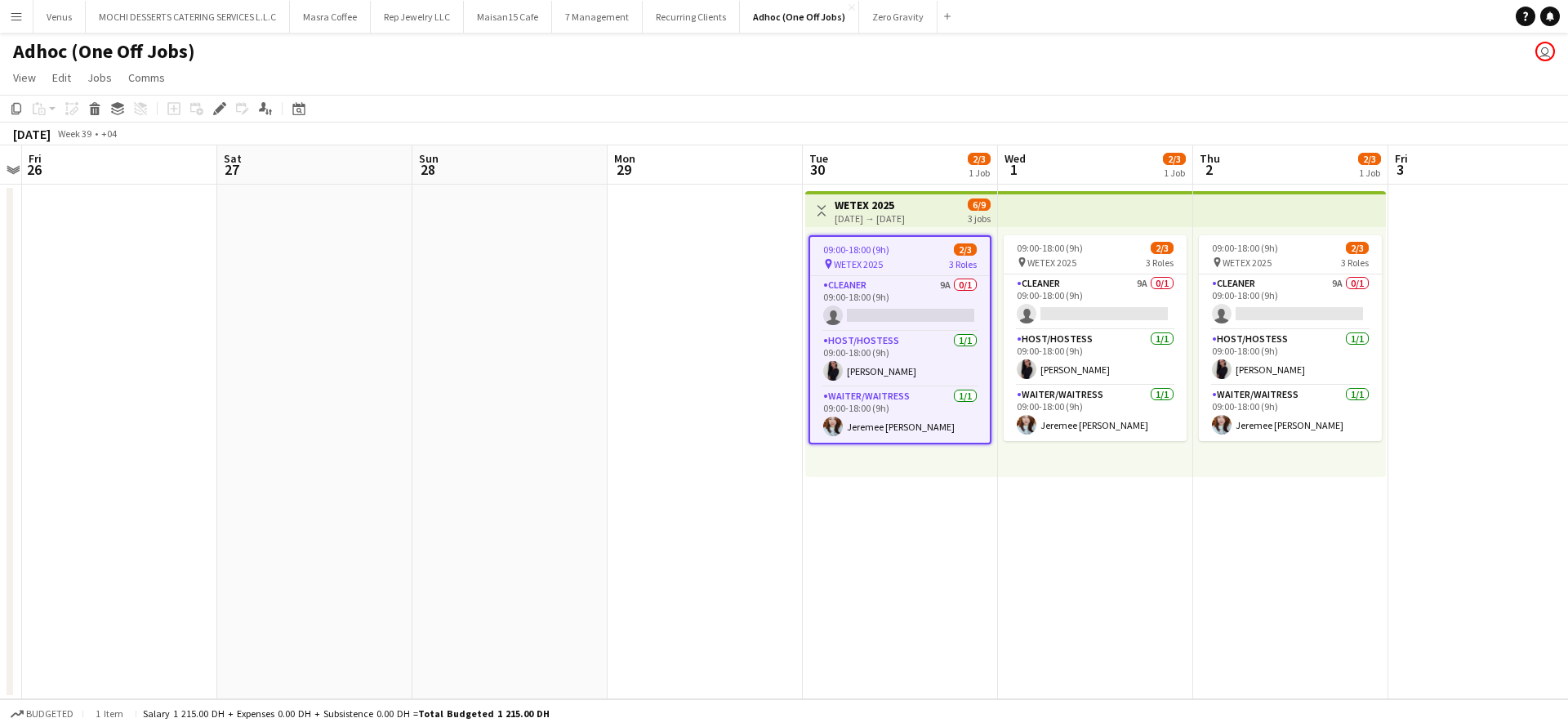
click at [913, 247] on div "09:00-18:00 (9h) 2/3" at bounding box center [900, 249] width 180 height 13
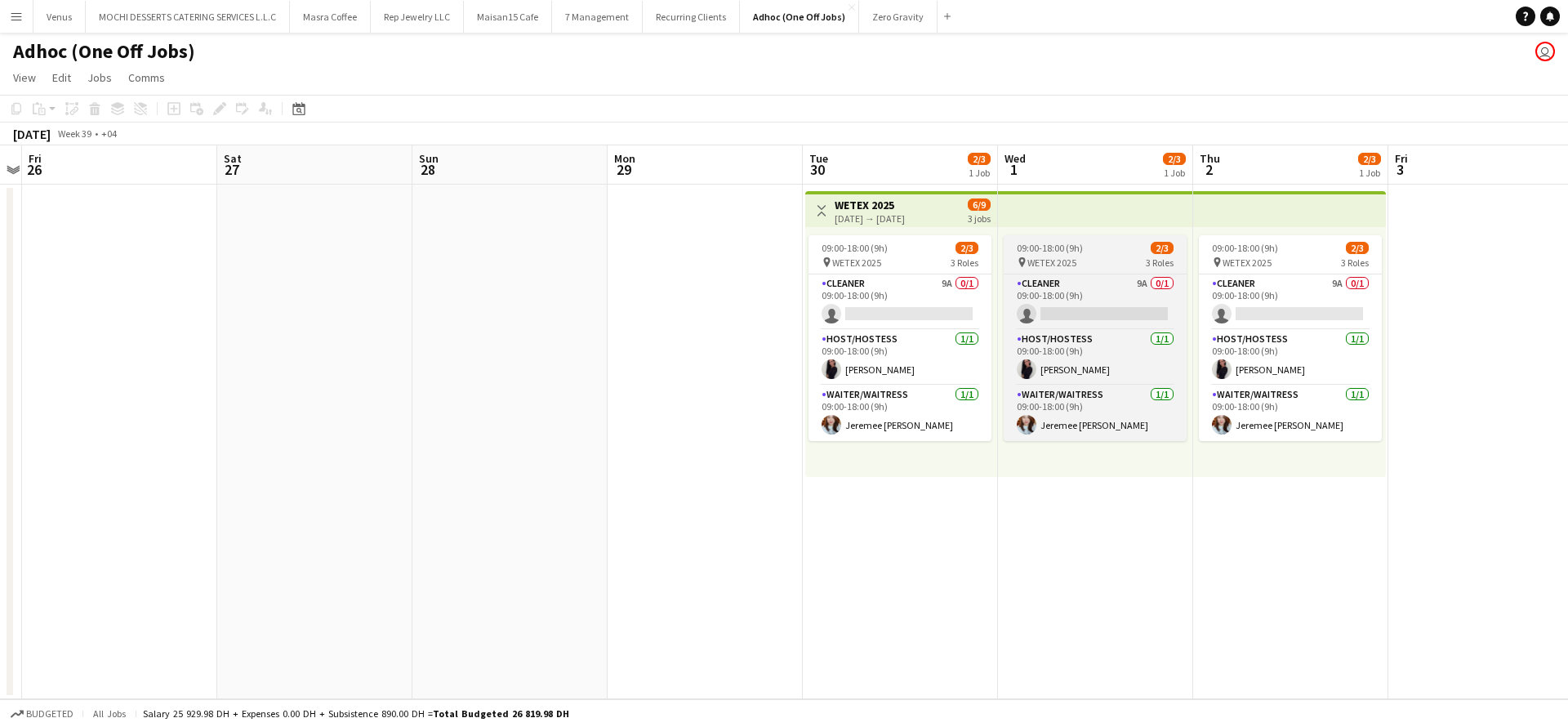
click at [1081, 257] on div "pin WETEX 2025 3 Roles" at bounding box center [1095, 262] width 183 height 13
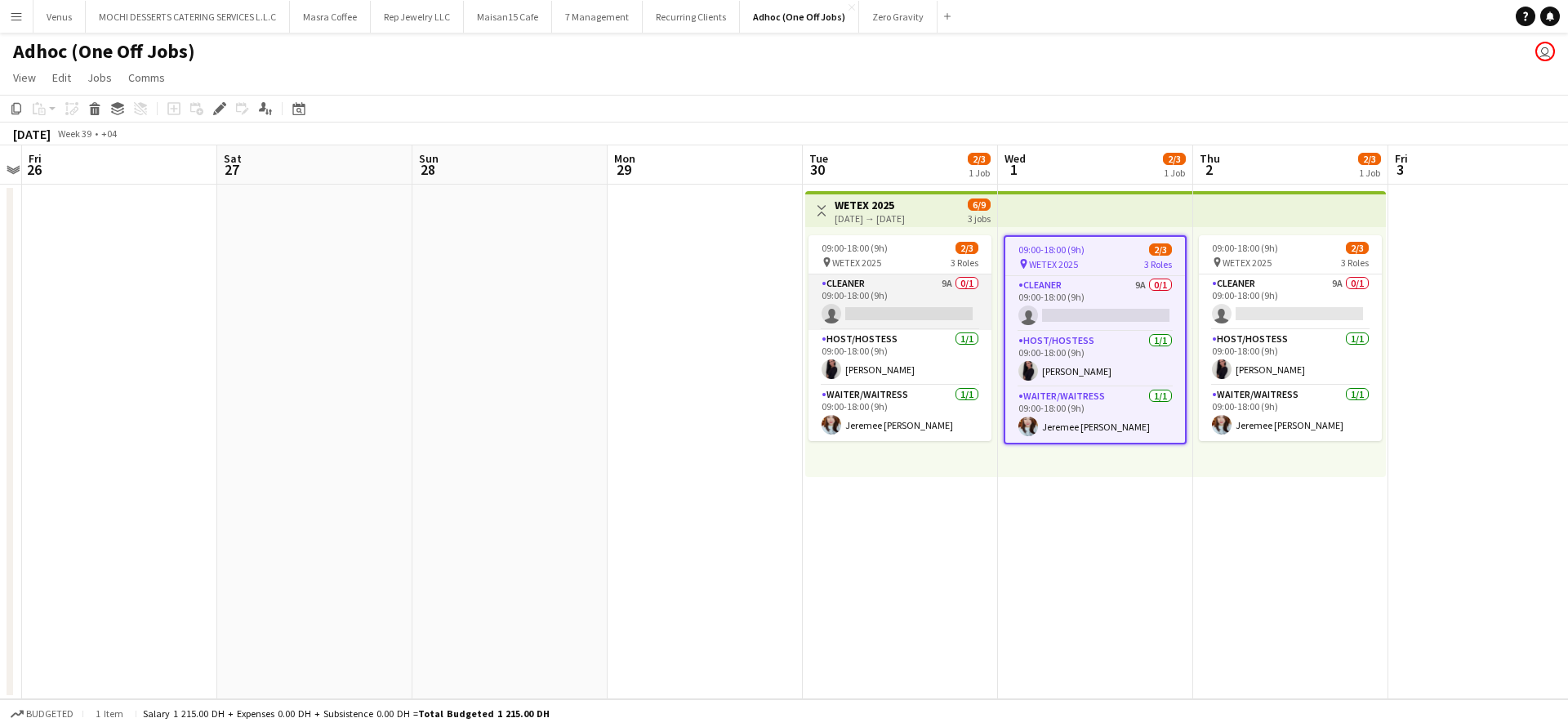
click at [897, 289] on app-card-role "Cleaner 9A 0/1 09:00-18:00 (9h) single-neutral-actions" at bounding box center [900, 302] width 183 height 55
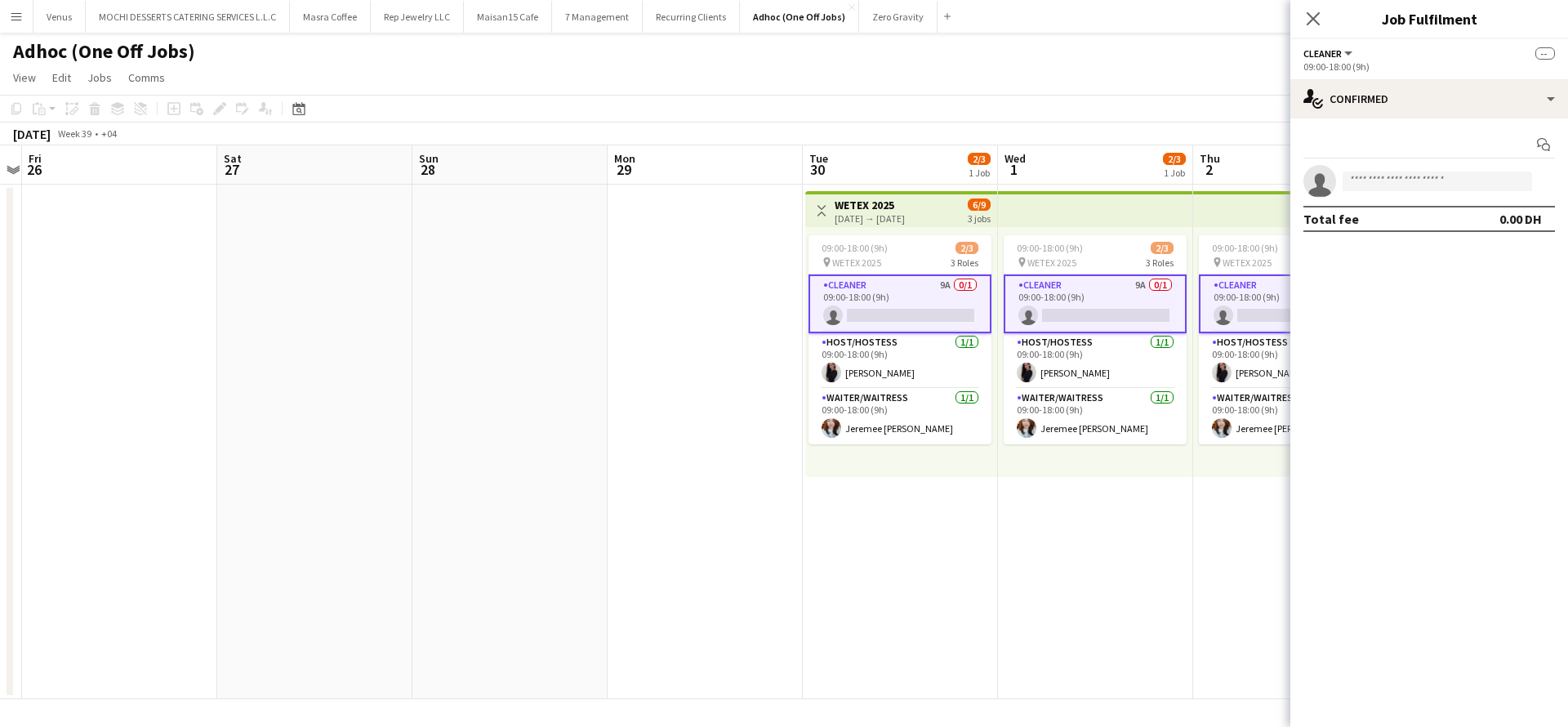
click at [898, 217] on div "30-09-2025 → 02-10-2025" at bounding box center [870, 219] width 70 height 13
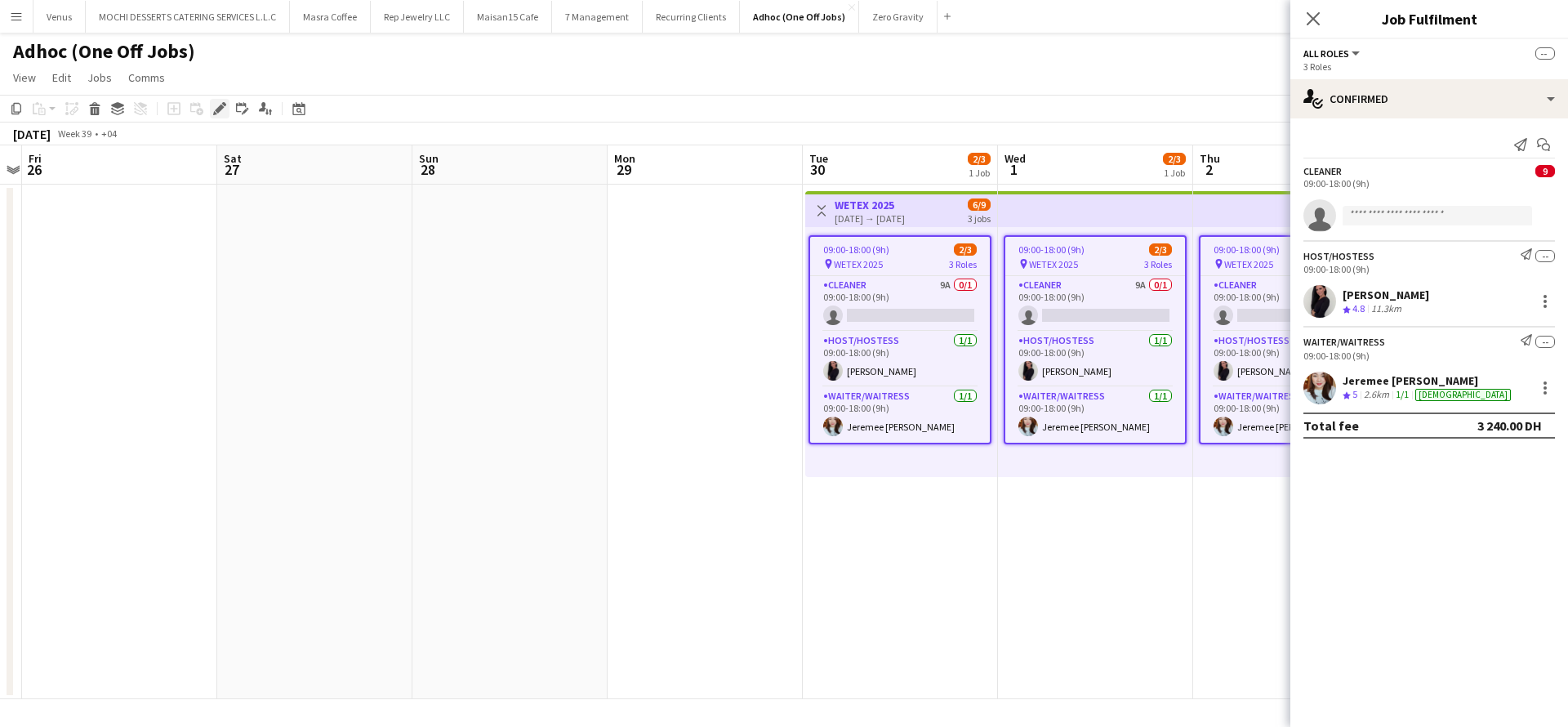
click at [219, 105] on icon "Edit" at bounding box center [219, 108] width 13 height 13
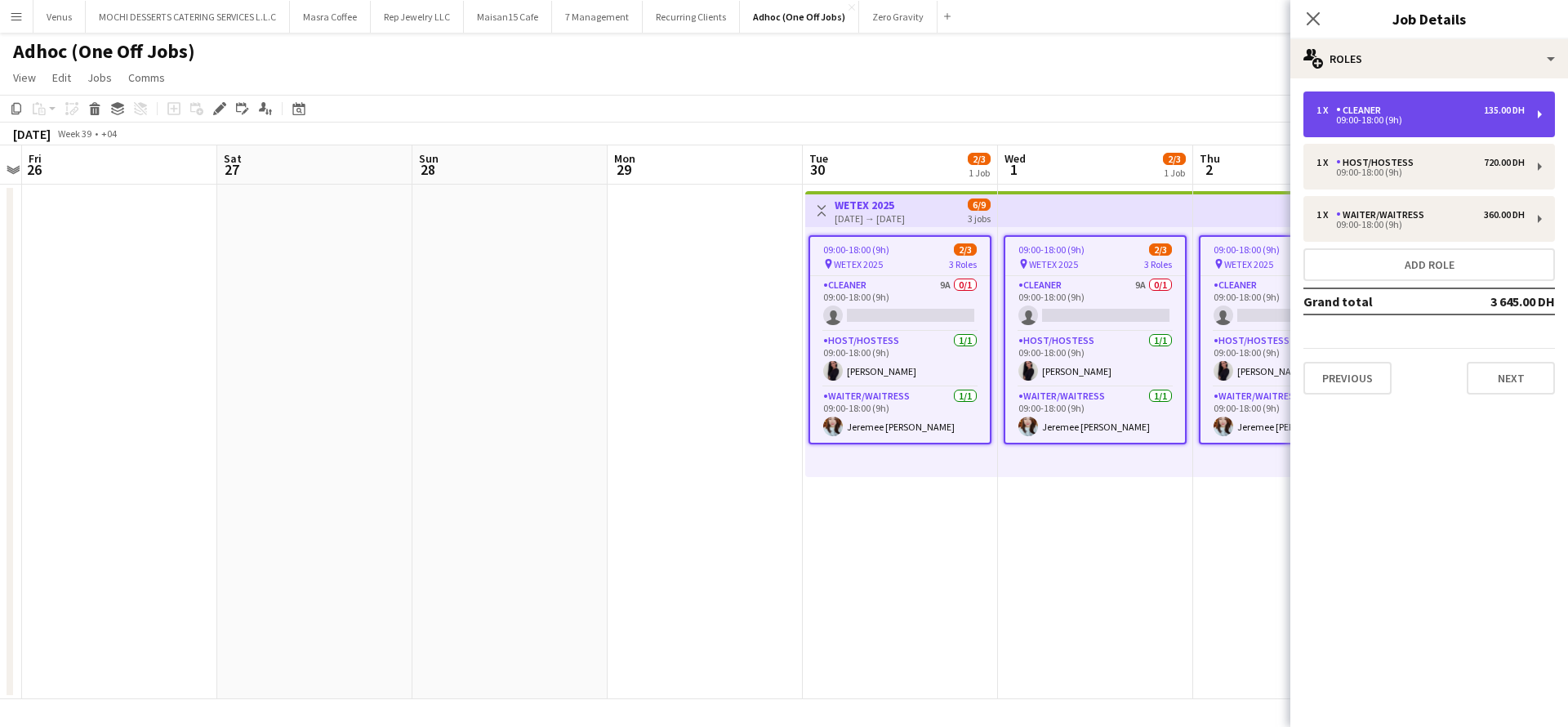
click at [1546, 110] on div "1 x Cleaner 135.00 DH 09:00-18:00 (9h)" at bounding box center [1429, 114] width 251 height 46
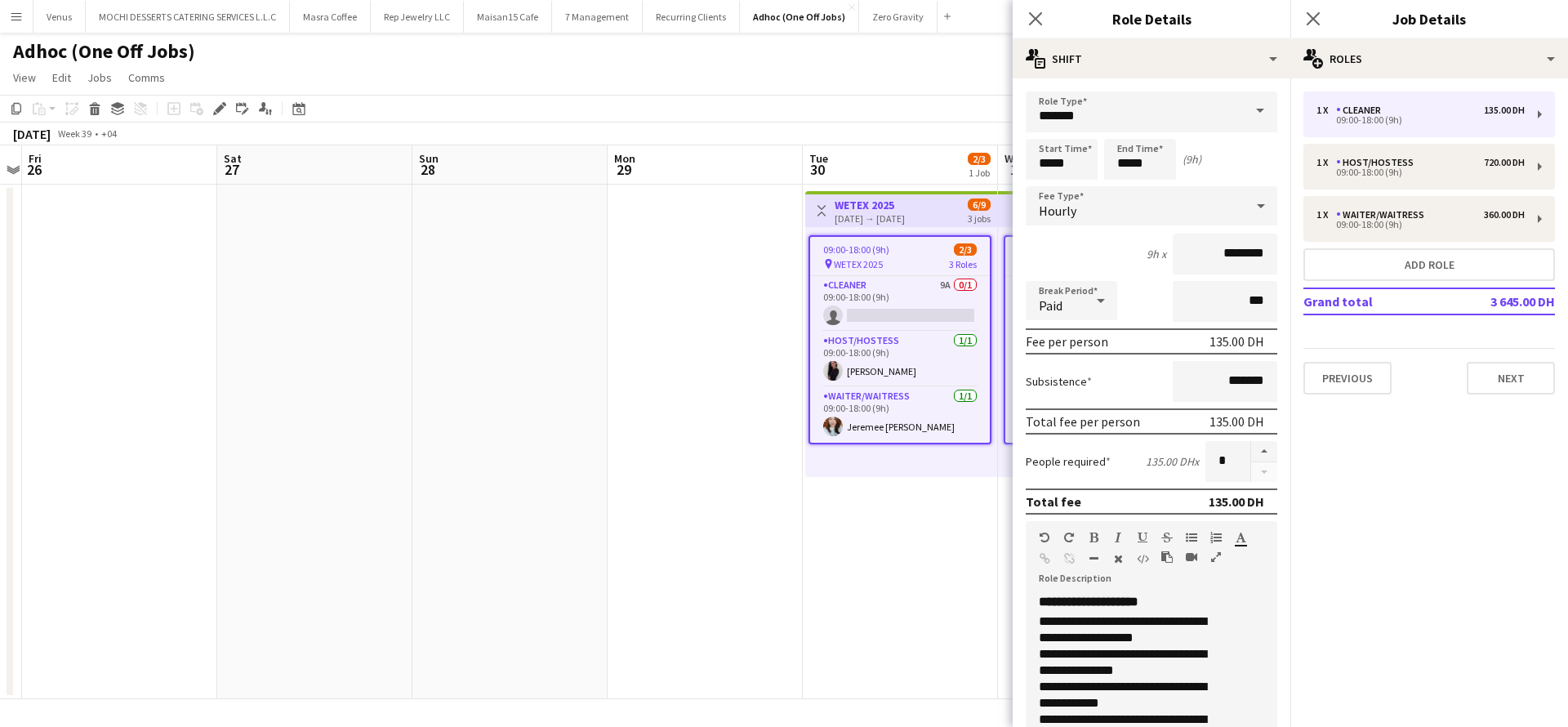
drag, startPoint x: 1045, startPoint y: 23, endPoint x: 1192, endPoint y: 23, distance: 147.0
click at [1045, 22] on div "Close pop-in" at bounding box center [1035, 19] width 46 height 38
drag, startPoint x: 1027, startPoint y: 7, endPoint x: 1120, endPoint y: 22, distance: 94.2
click at [1029, 7] on div "Close pop-in" at bounding box center [1035, 19] width 46 height 38
click at [1022, 14] on div "Close pop-in" at bounding box center [1035, 19] width 46 height 38
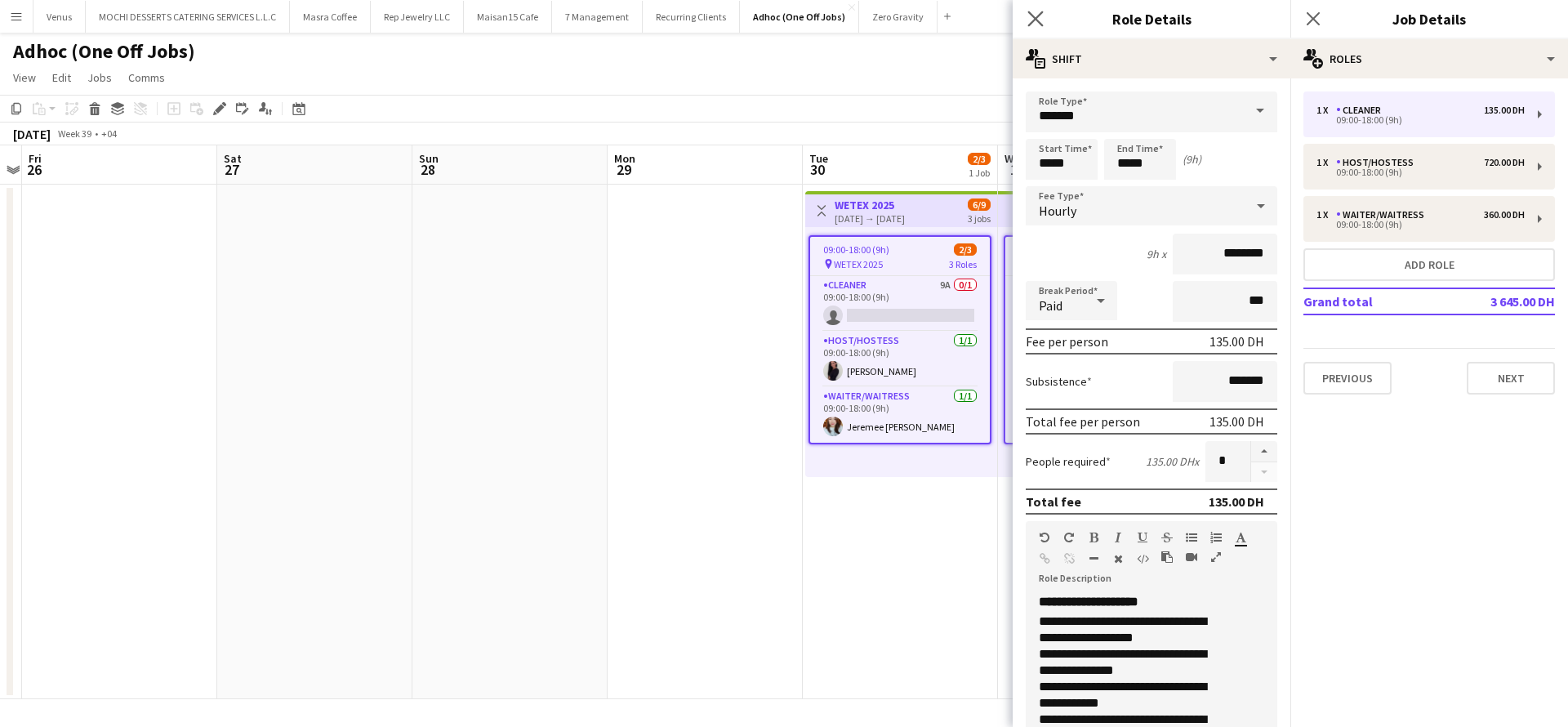
click at [1045, 14] on app-icon "Close pop-in" at bounding box center [1036, 19] width 23 height 23
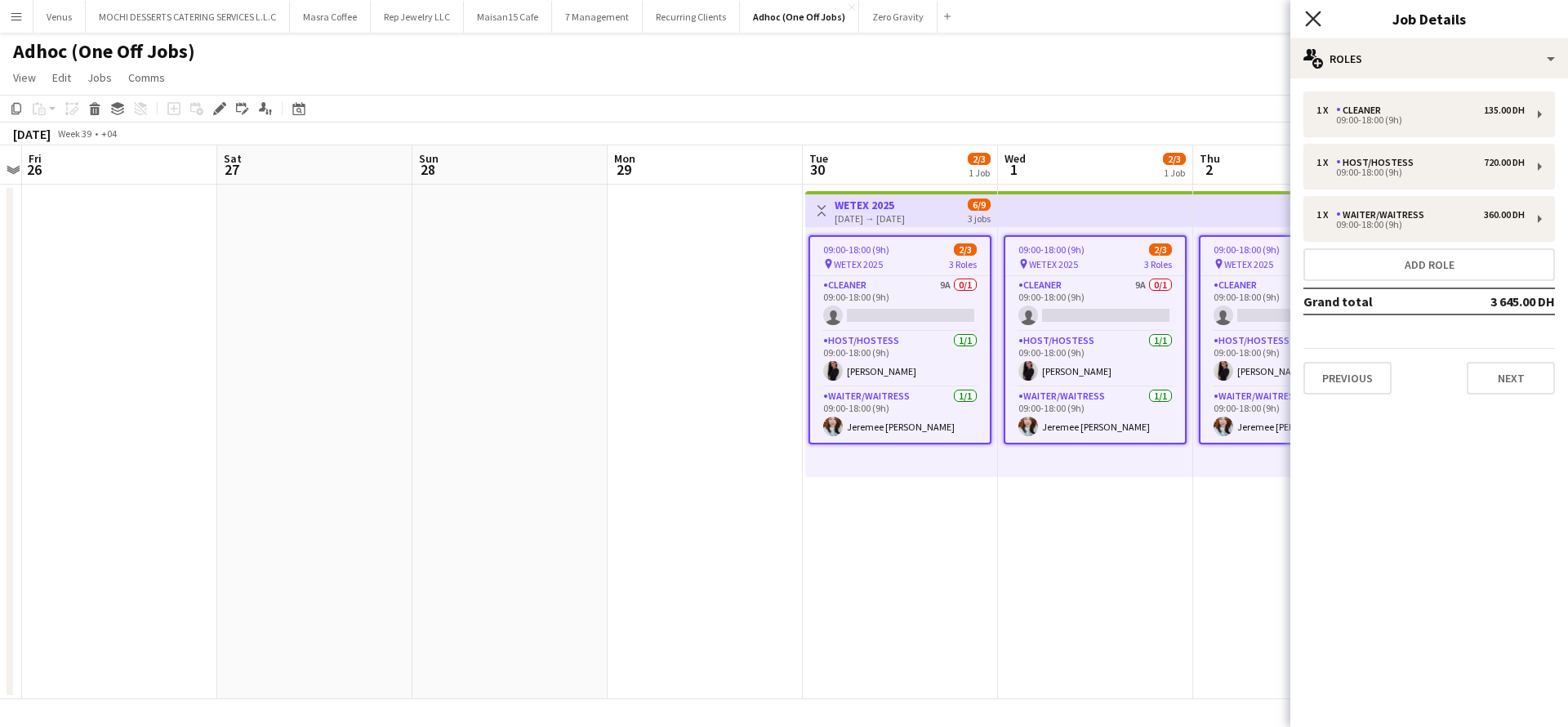
click at [1316, 15] on icon at bounding box center [1312, 18] width 15 height 15
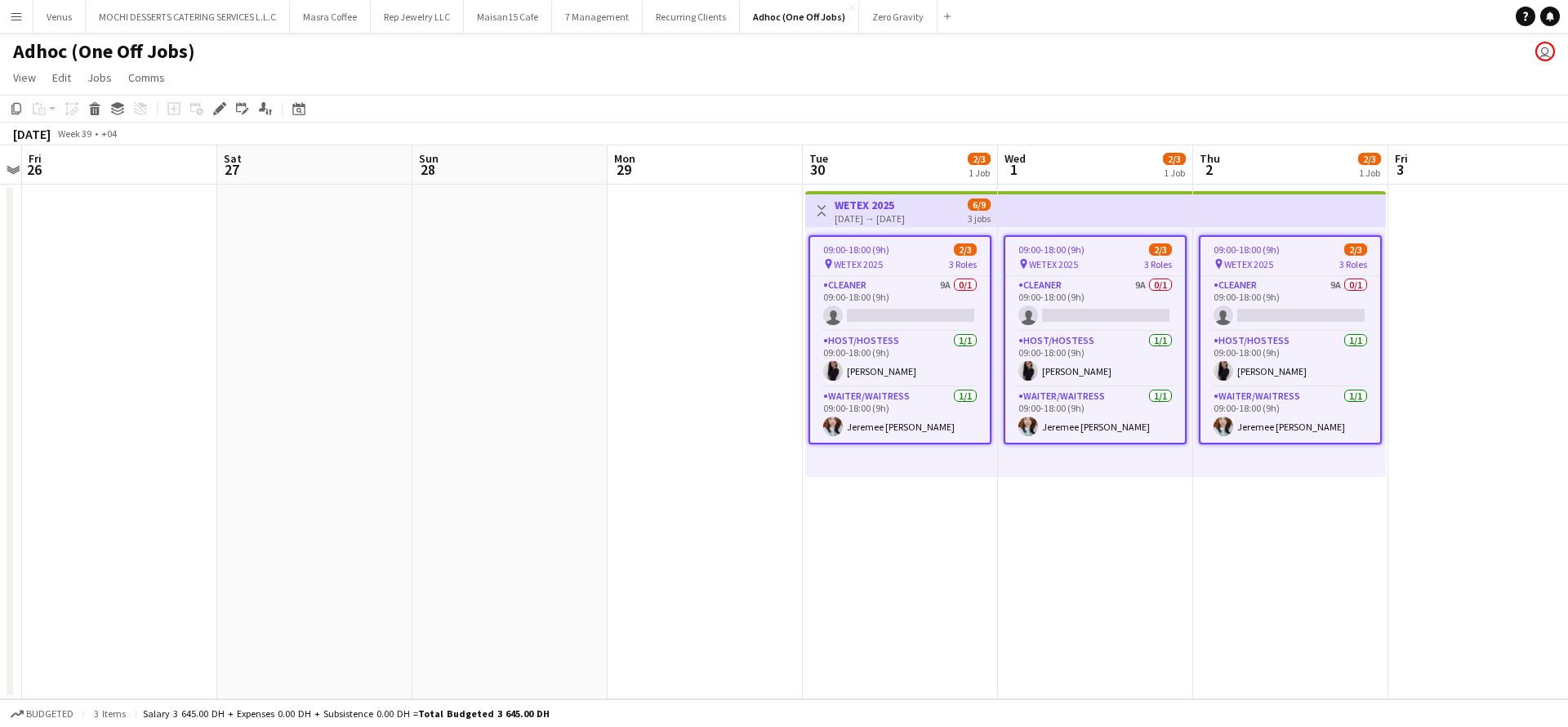
click at [1115, 564] on app-date-cell "09:00-18:00 (9h) 2/3 pin WETEX 2025 3 Roles Cleaner 9A 0/1 09:00-18:00 (9h) sin…" at bounding box center [1096, 442] width 195 height 515
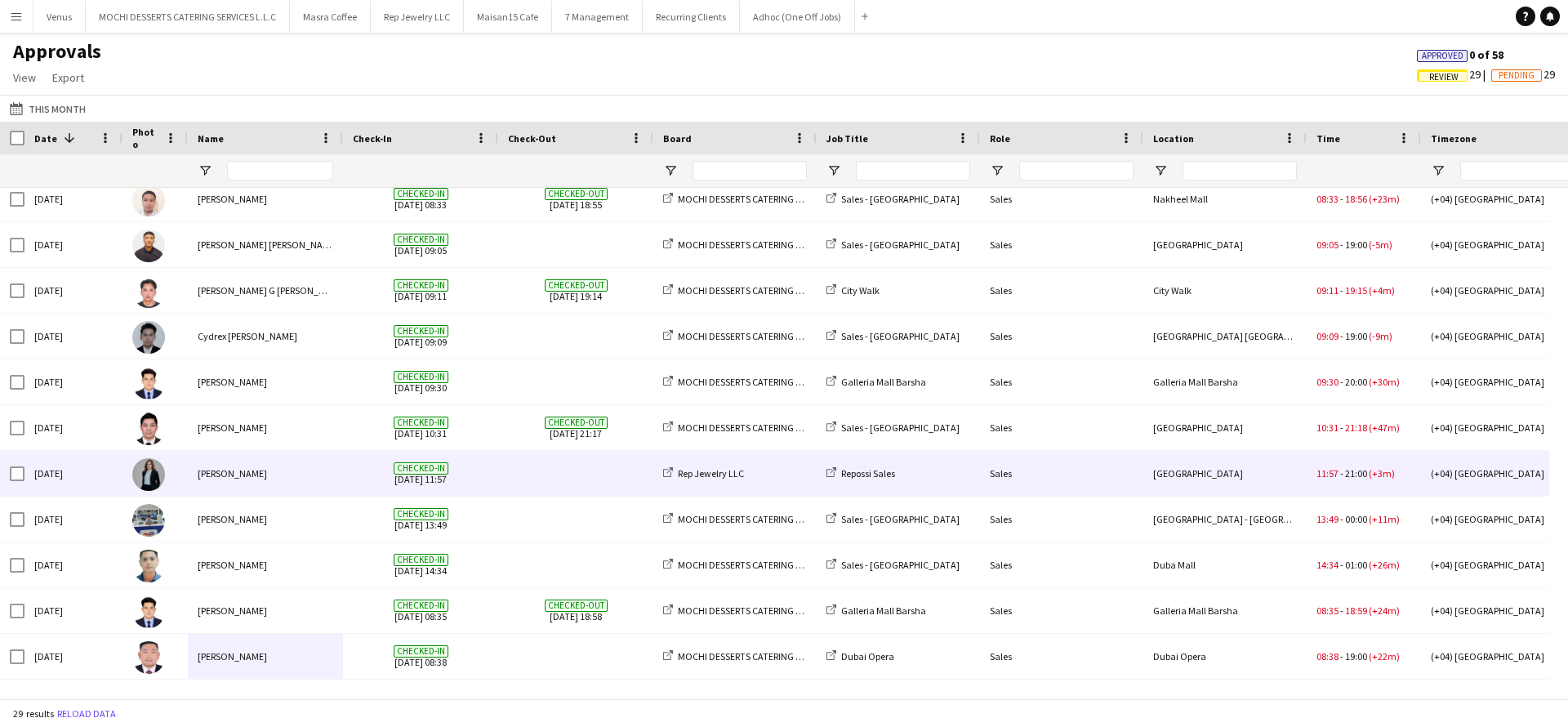
scroll to position [834, 0]
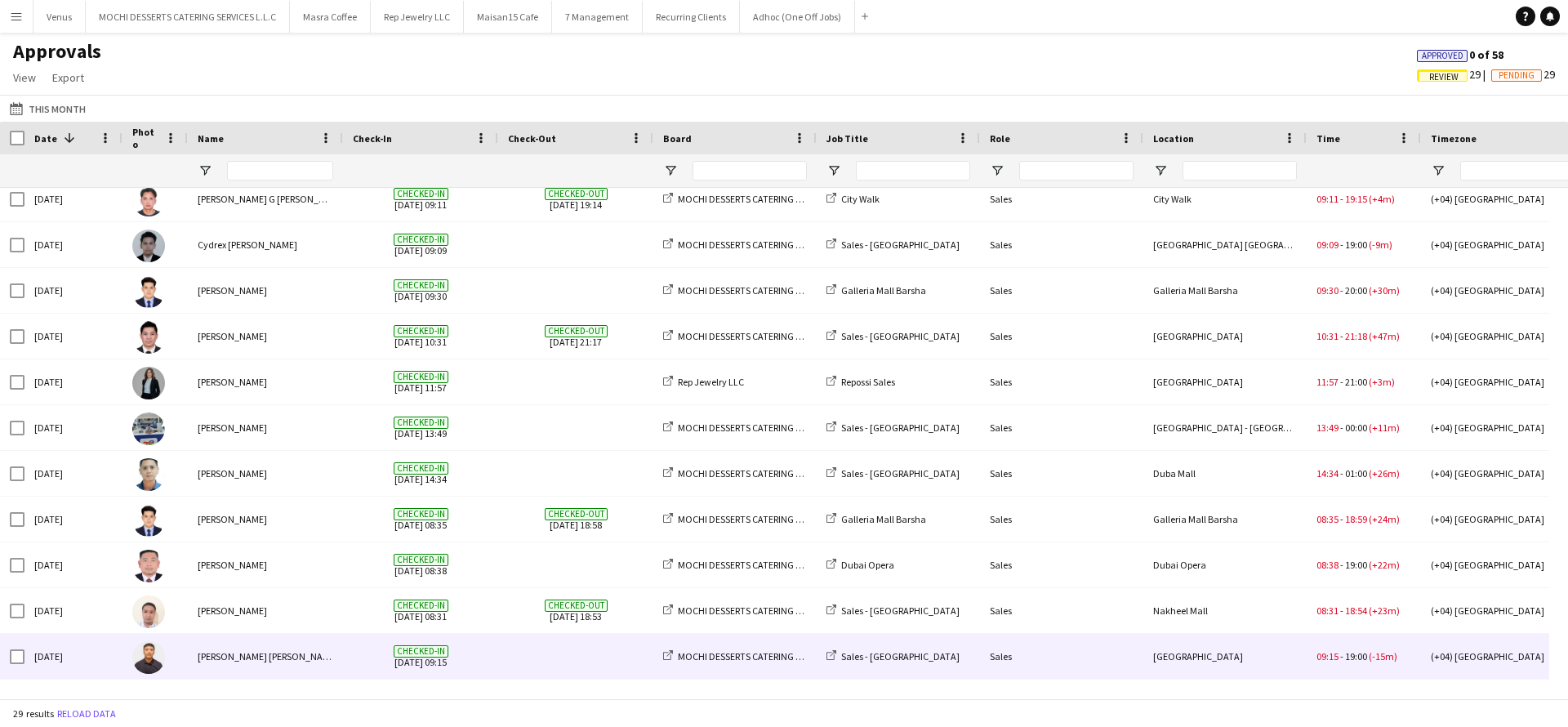
drag, startPoint x: 405, startPoint y: 650, endPoint x: 486, endPoint y: 626, distance: 84.5
click at [406, 650] on span "Checked-in" at bounding box center [421, 651] width 55 height 13
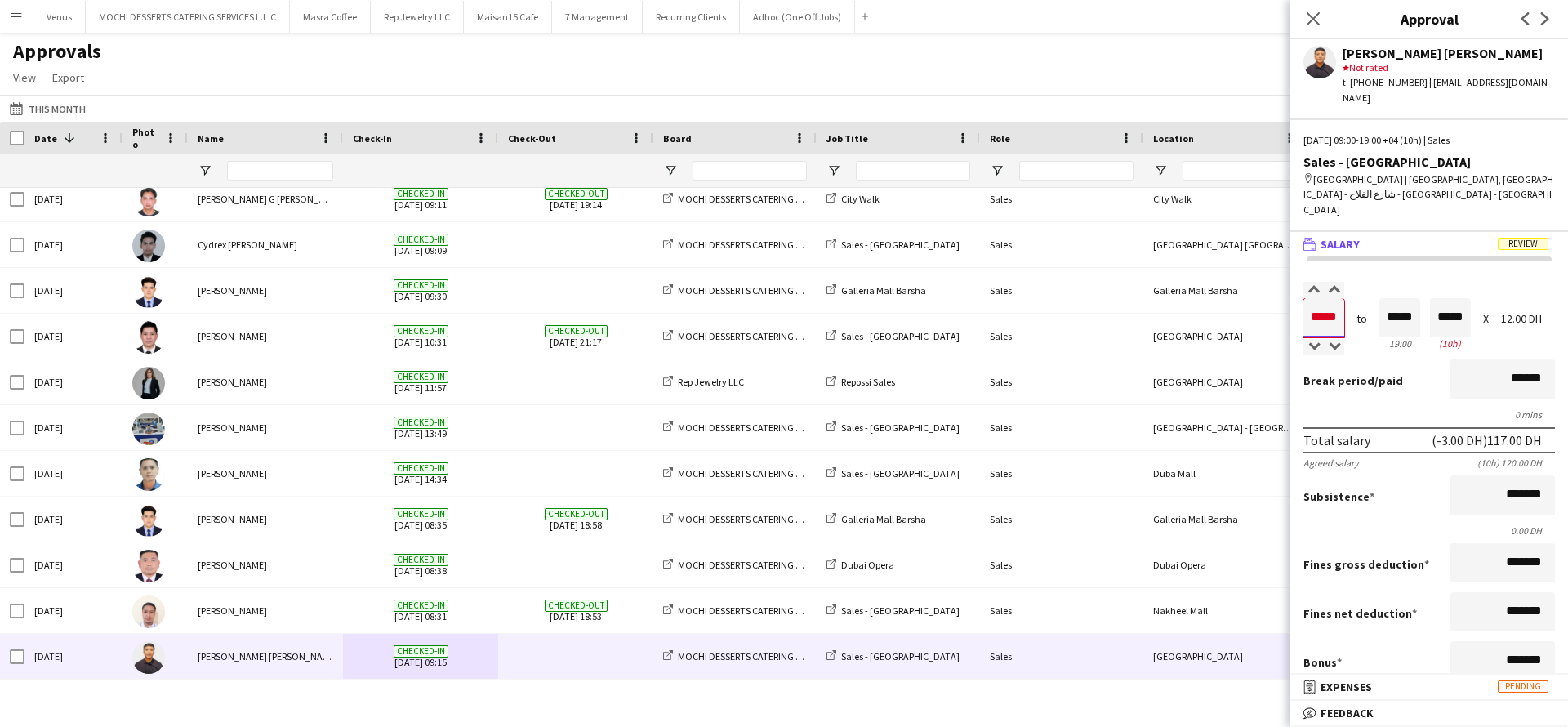
drag, startPoint x: 1343, startPoint y: 286, endPoint x: 1401, endPoint y: 306, distance: 61.4
click at [1330, 298] on input "*****" at bounding box center [1323, 317] width 41 height 39
type input "*****"
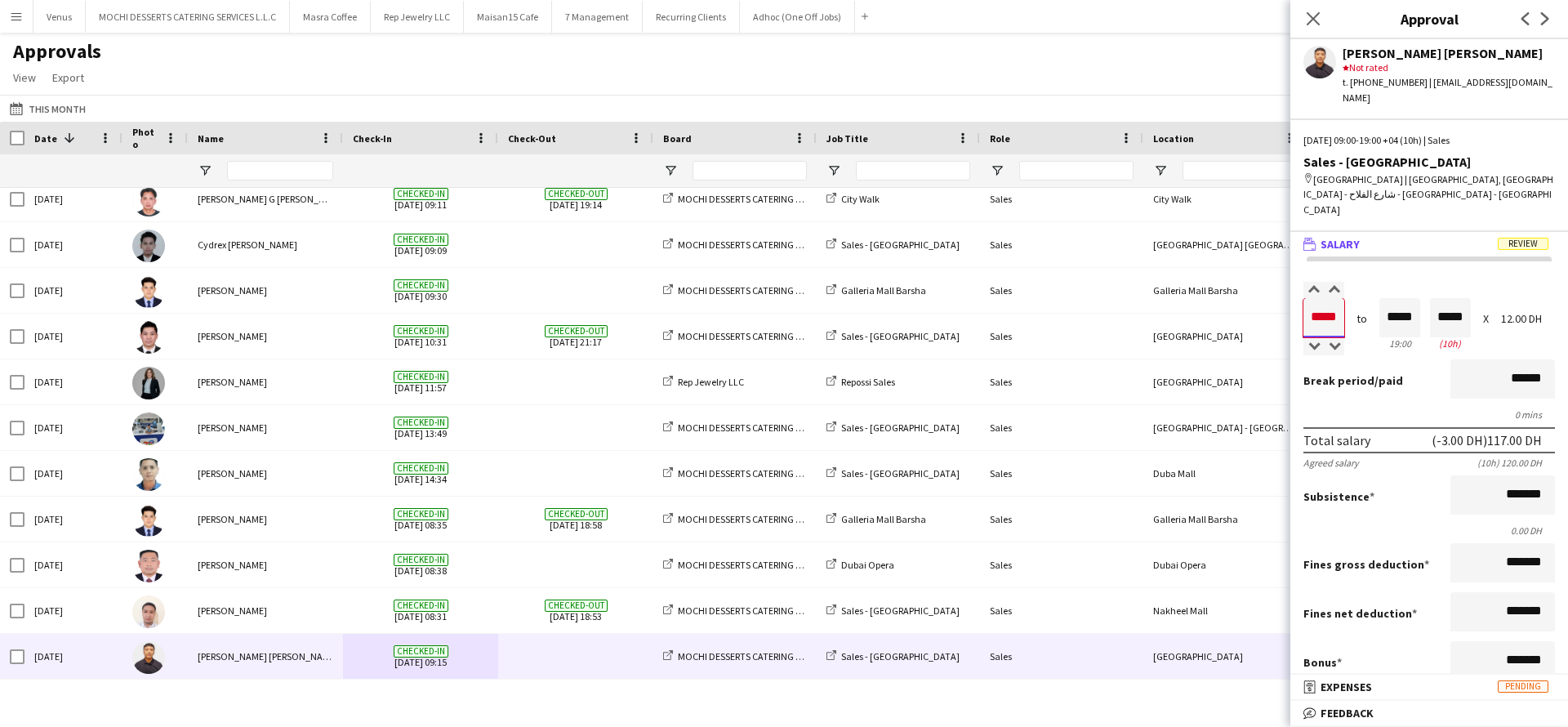
type input "*****"
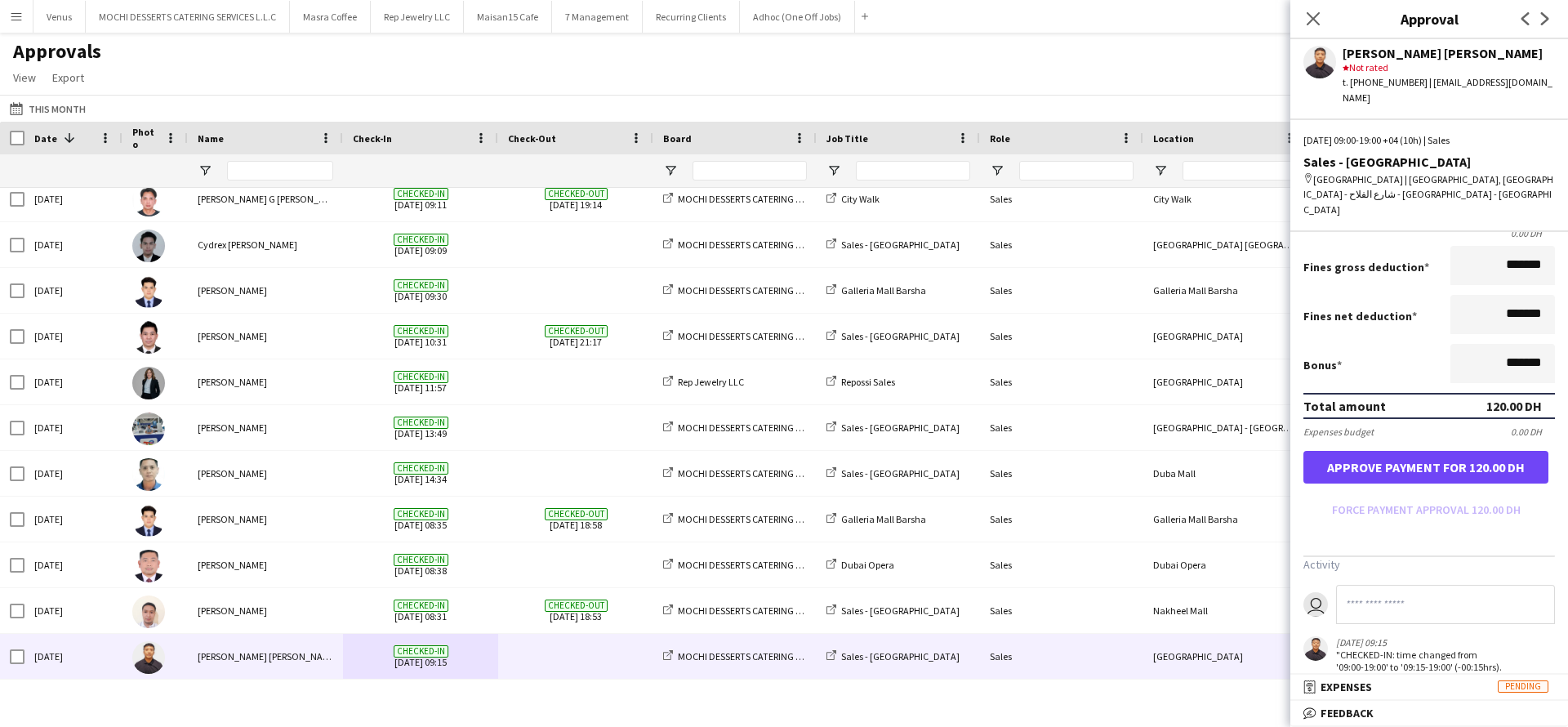
scroll to position [301, 0]
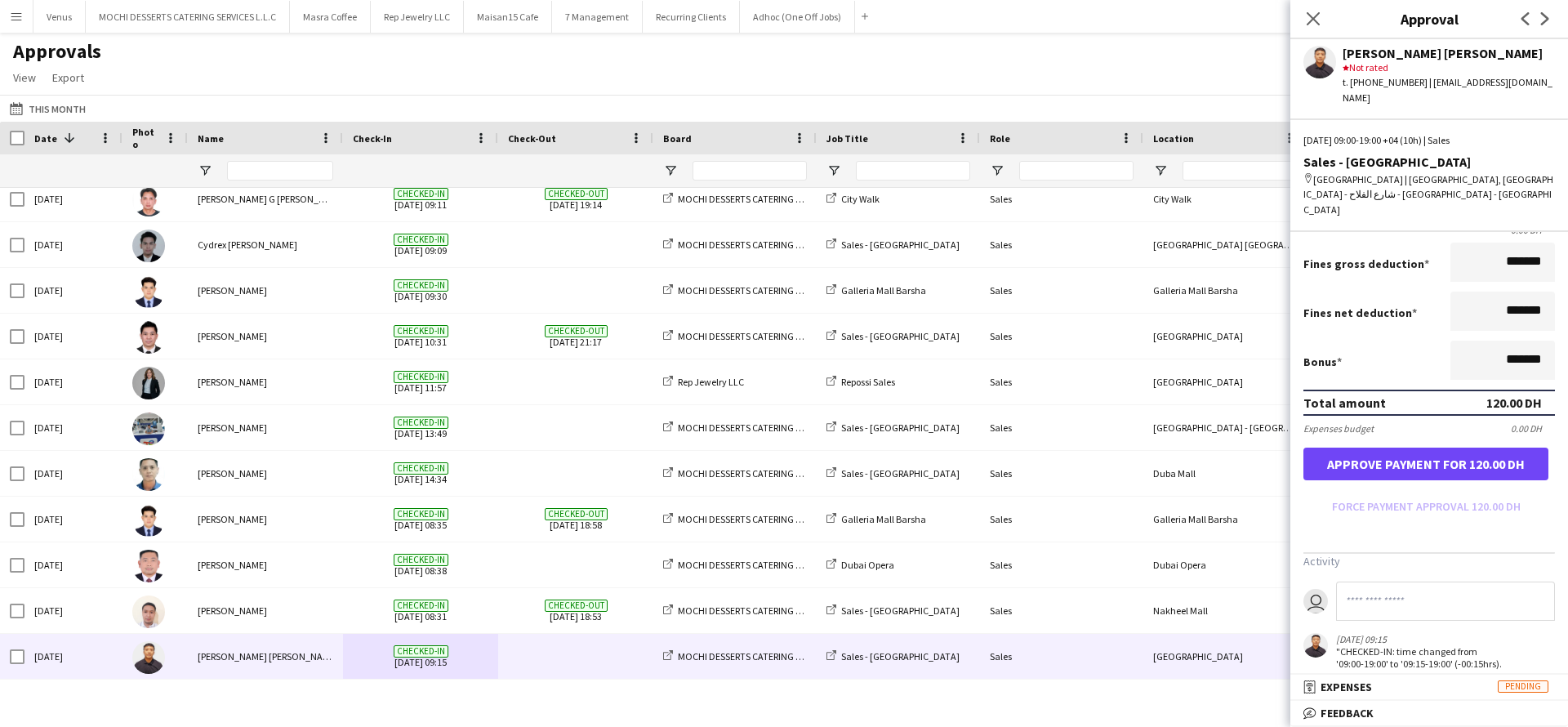
type input "*****"
click at [1395, 411] on form "Salary ***** 09:00 to ***** 19:00 ***** (10h) X 12.00 DH Break period /paid ***…" at bounding box center [1429, 250] width 277 height 537
click at [1396, 447] on button "Approve payment for 120.00 DH" at bounding box center [1425, 463] width 245 height 33
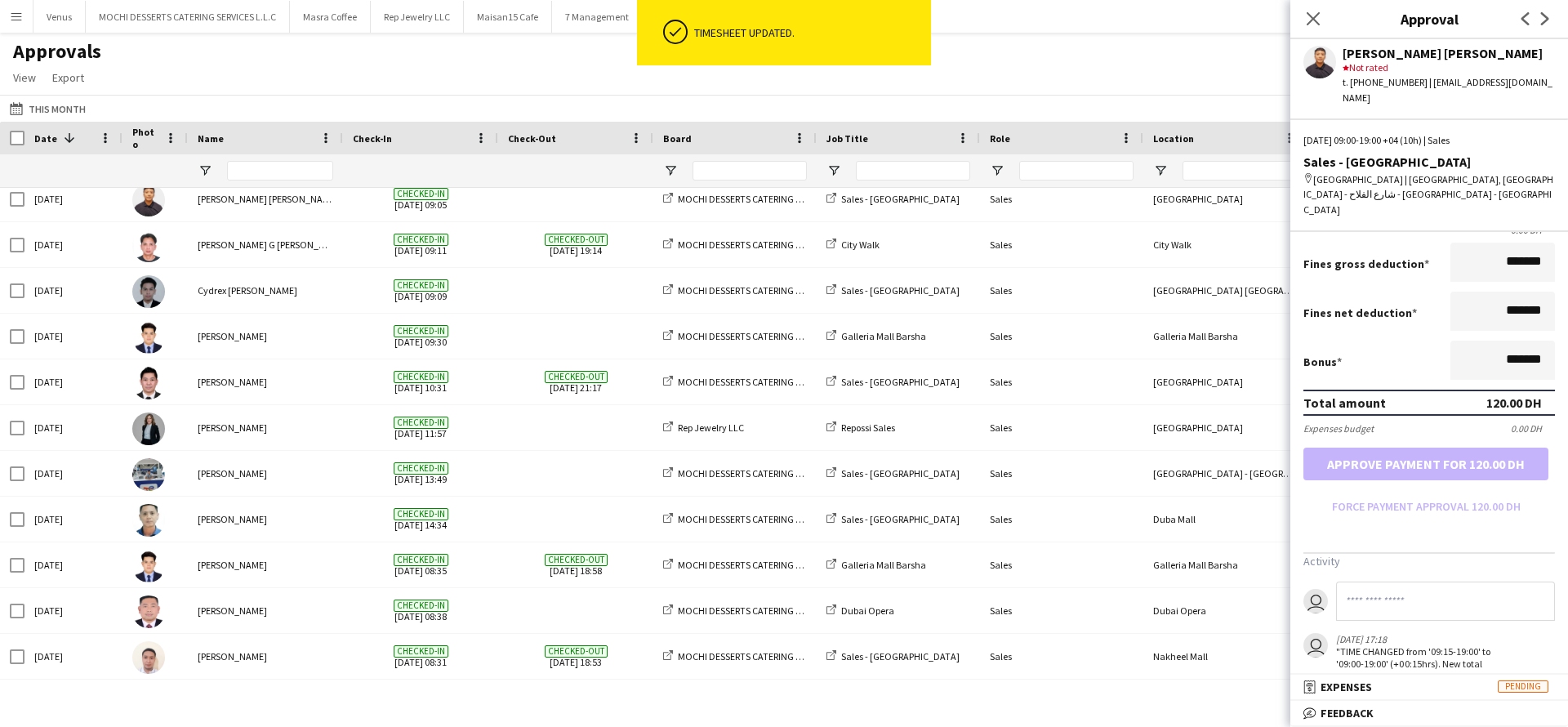
scroll to position [788, 0]
